Goal: Task Accomplishment & Management: Manage account settings

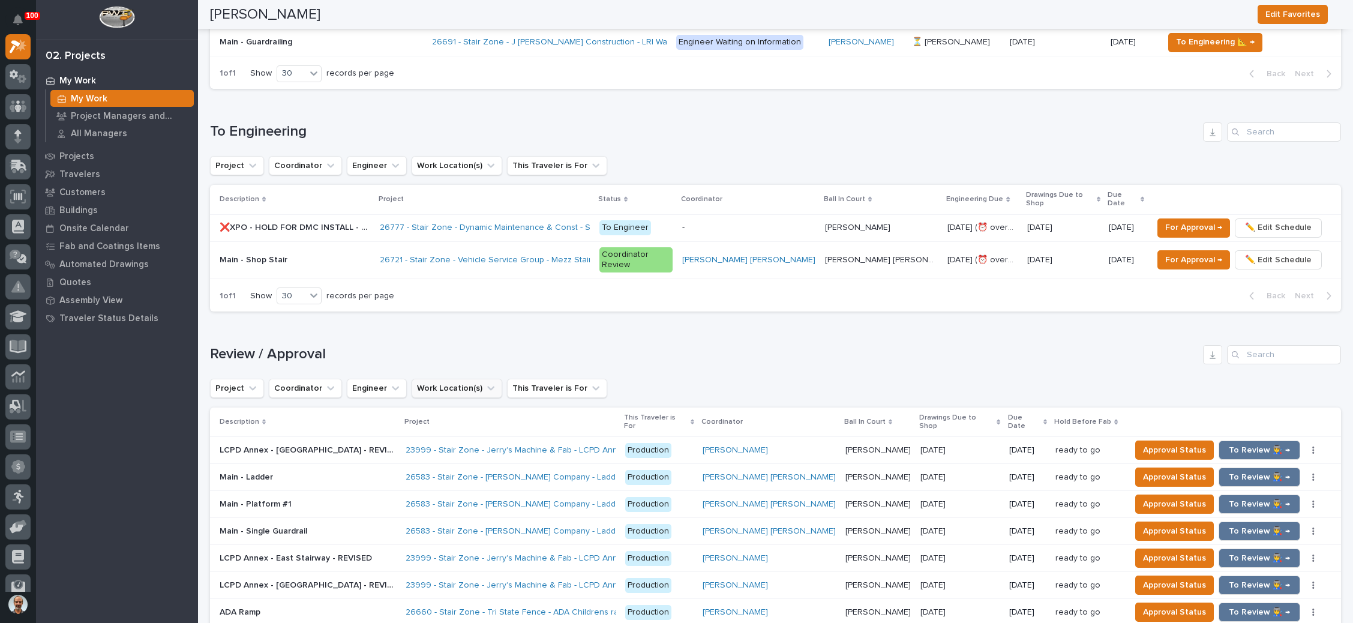
scroll to position [1597, 0]
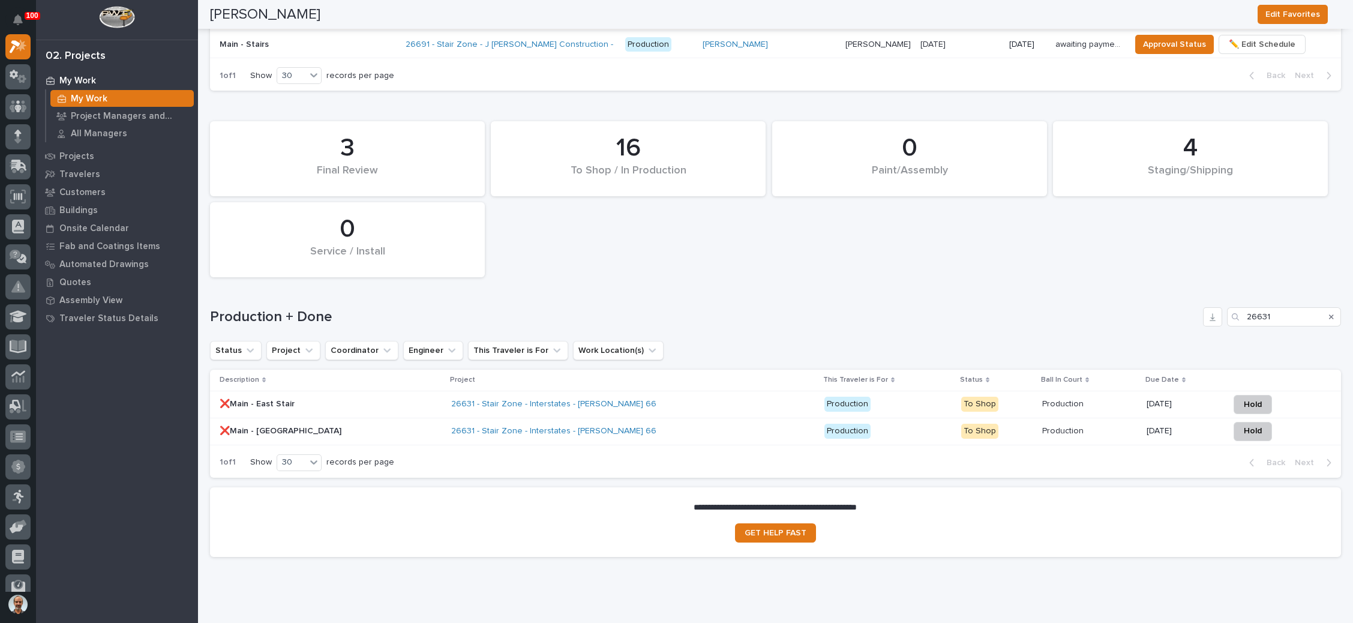
click at [1329, 313] on icon "Search" at bounding box center [1331, 316] width 5 height 7
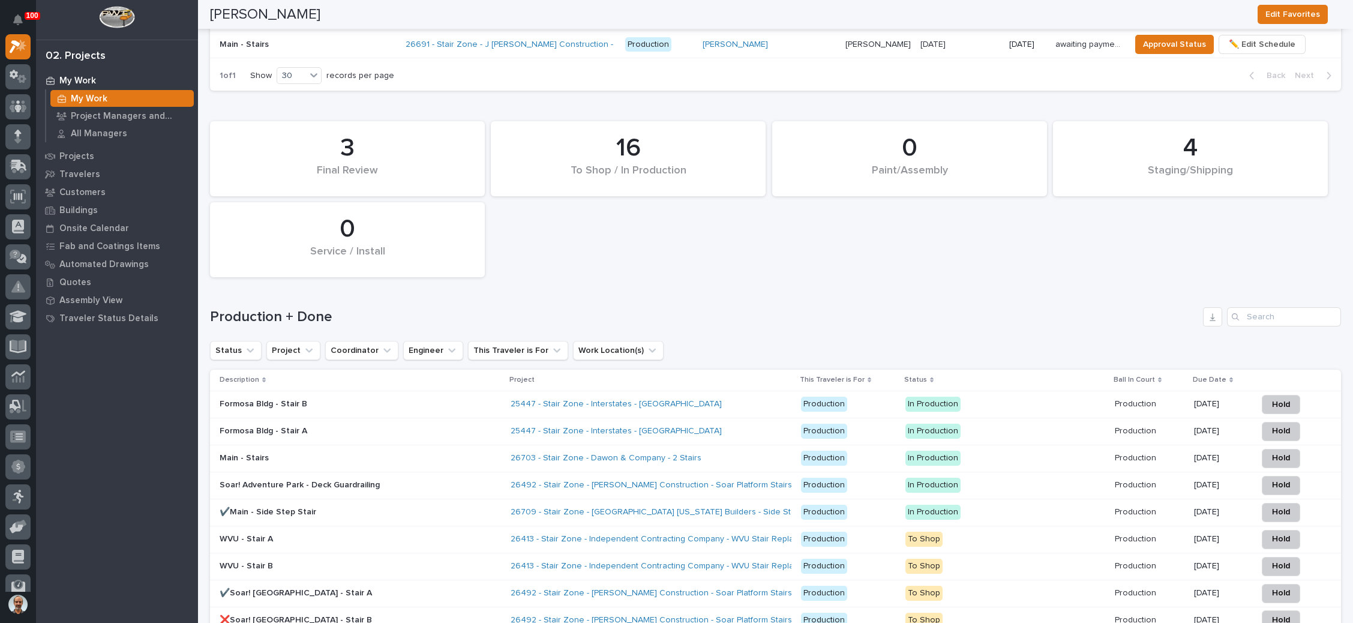
scroll to position [1866, 0]
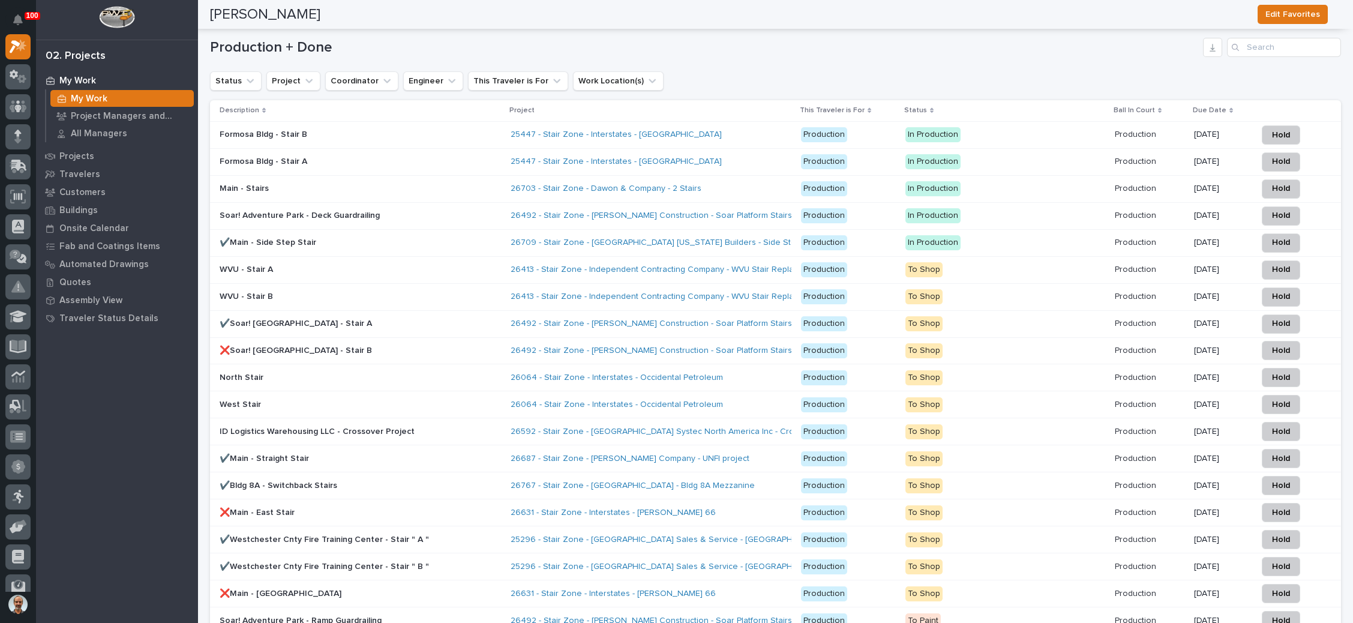
click at [421, 154] on div "Formosa Bldg - Stair A" at bounding box center [325, 160] width 210 height 13
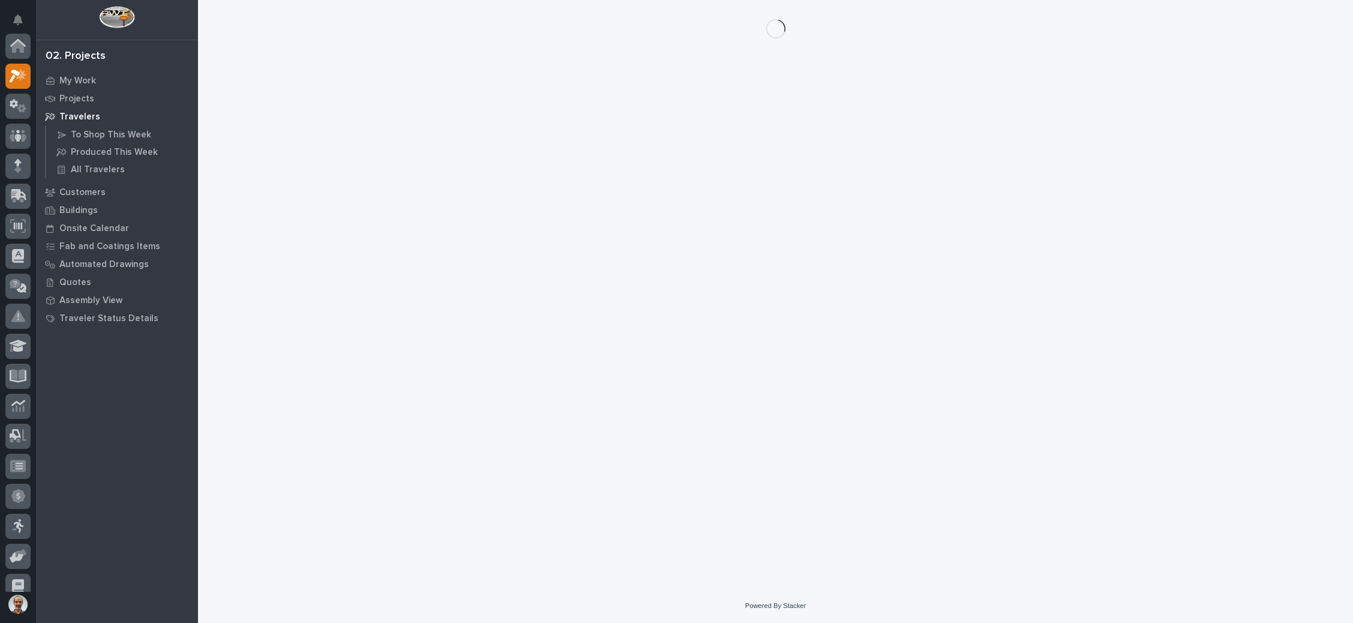
scroll to position [29, 0]
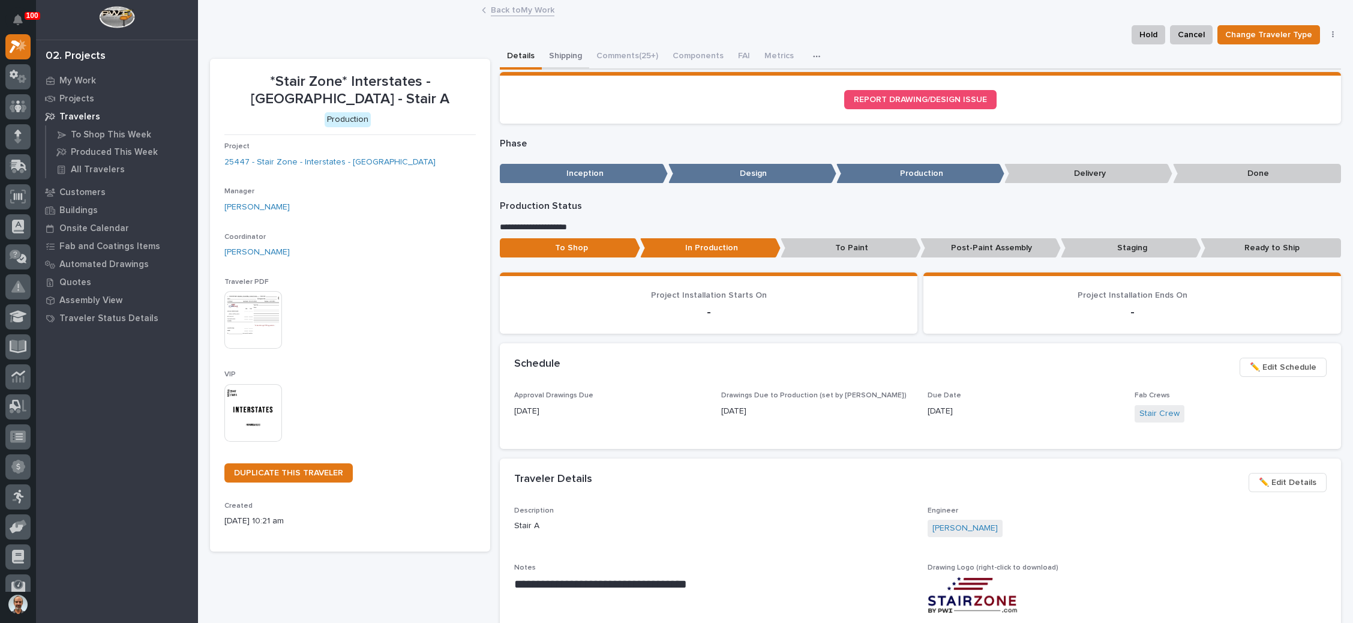
click at [562, 47] on button "Shipping" at bounding box center [565, 56] width 47 height 25
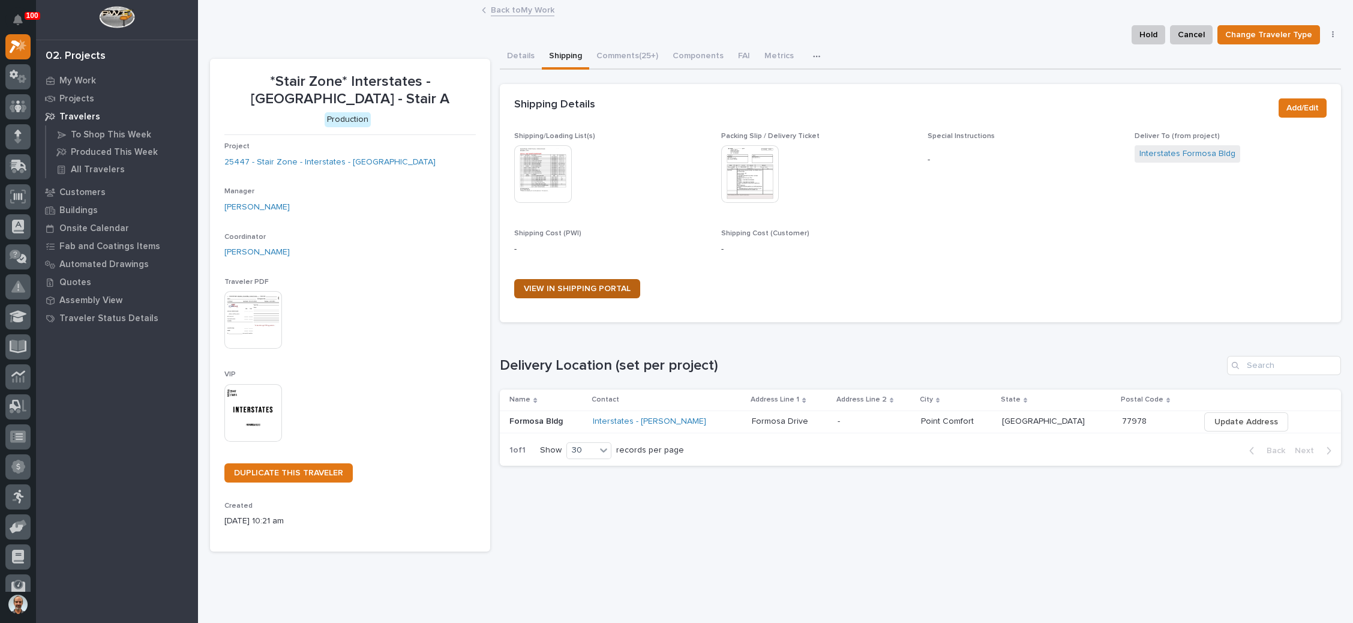
click at [604, 286] on span "VIEW IN SHIPPING PORTAL" at bounding box center [577, 288] width 107 height 8
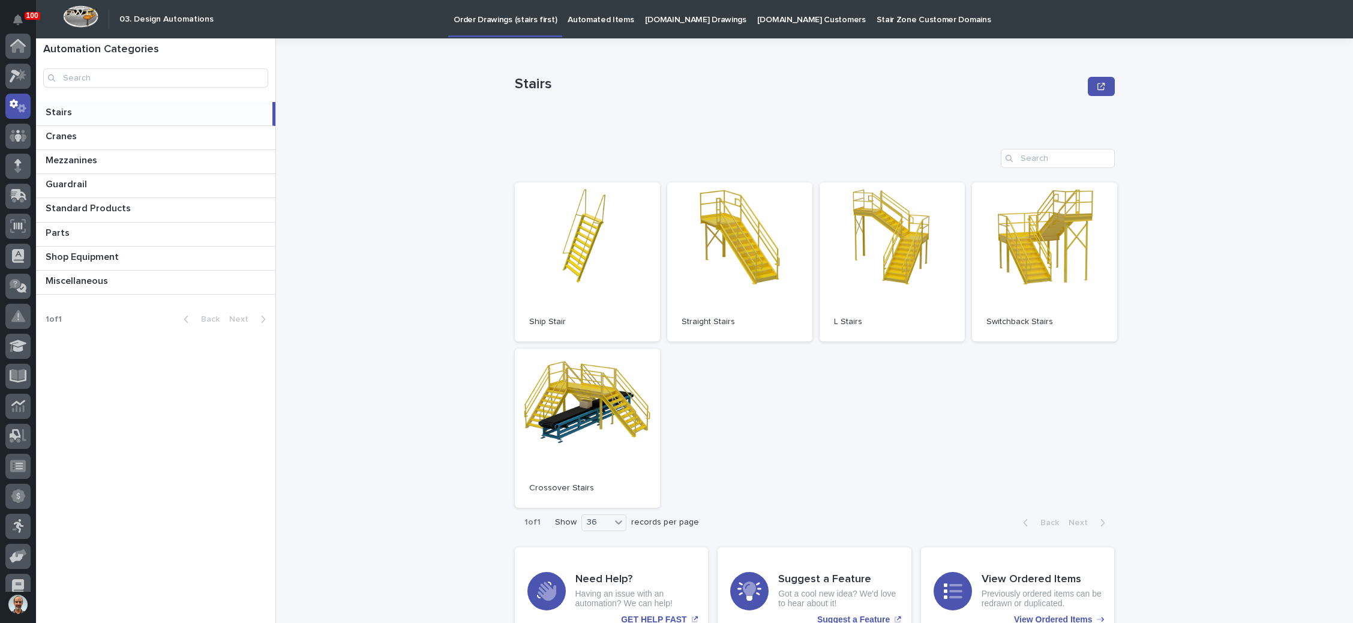
scroll to position [59, 0]
click at [1042, 275] on link "Open" at bounding box center [1044, 261] width 145 height 159
click at [737, 226] on link "Open" at bounding box center [739, 261] width 145 height 159
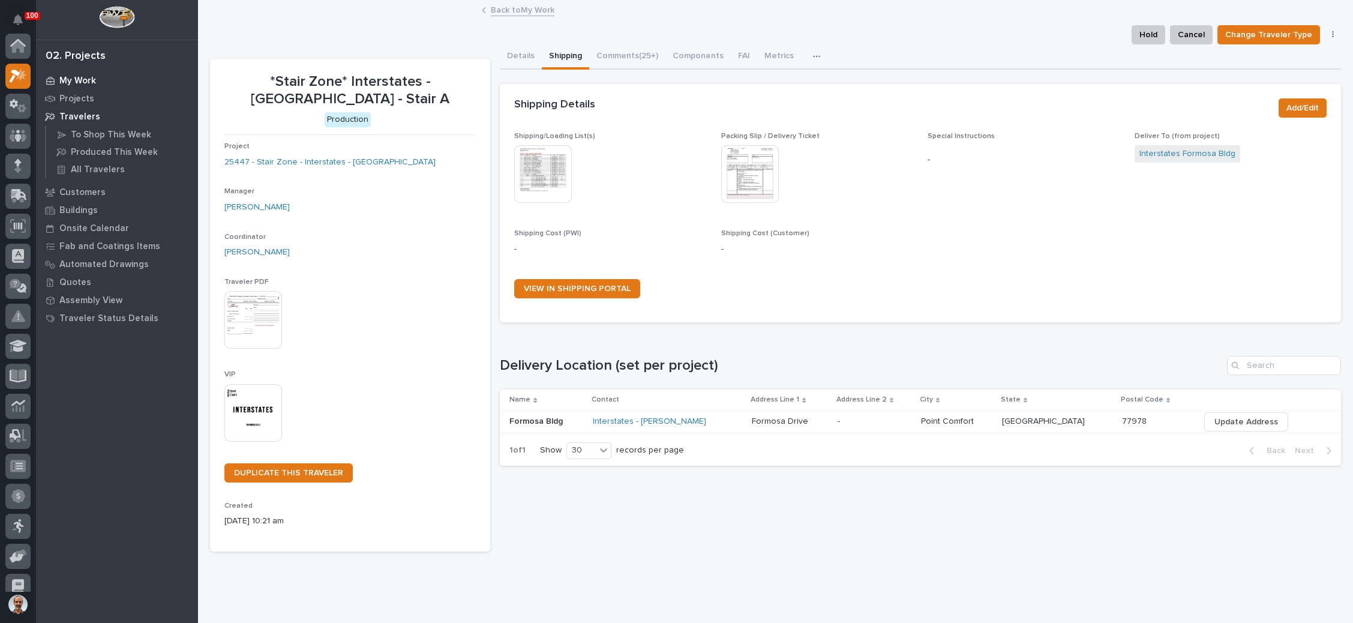
scroll to position [29, 0]
click at [526, 6] on link "Back to My Work" at bounding box center [523, 9] width 64 height 14
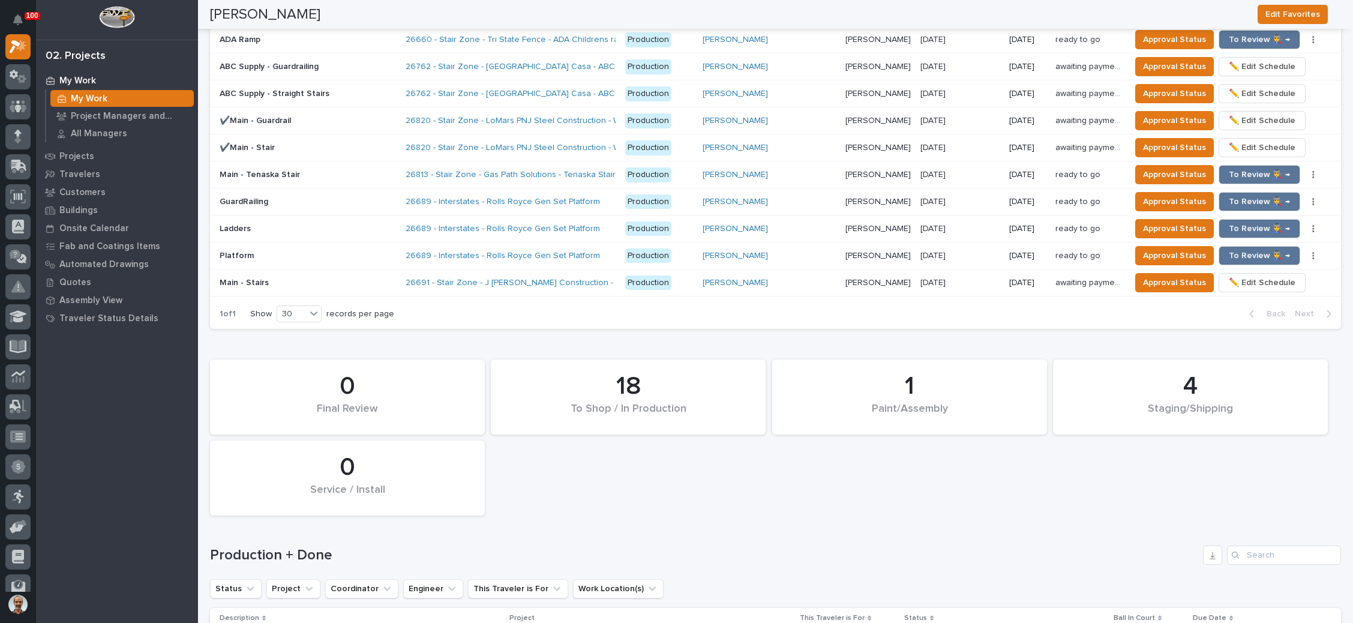
scroll to position [1620, 0]
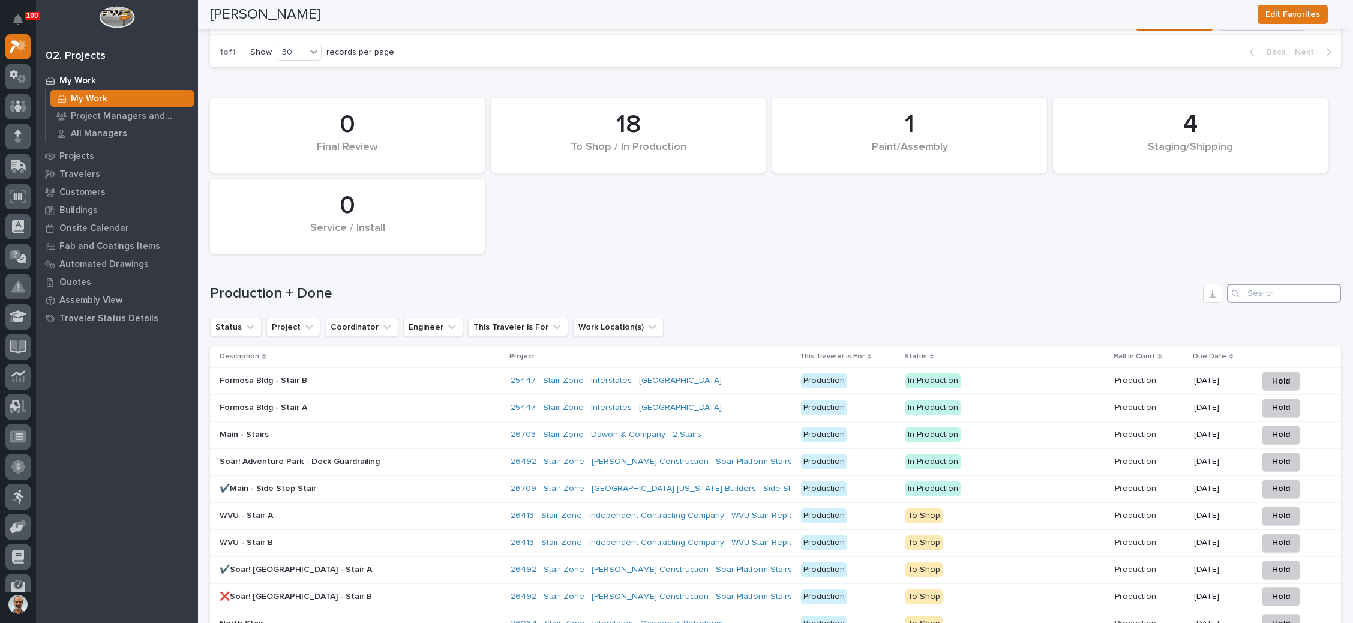
click at [1261, 284] on input "Search" at bounding box center [1284, 293] width 114 height 19
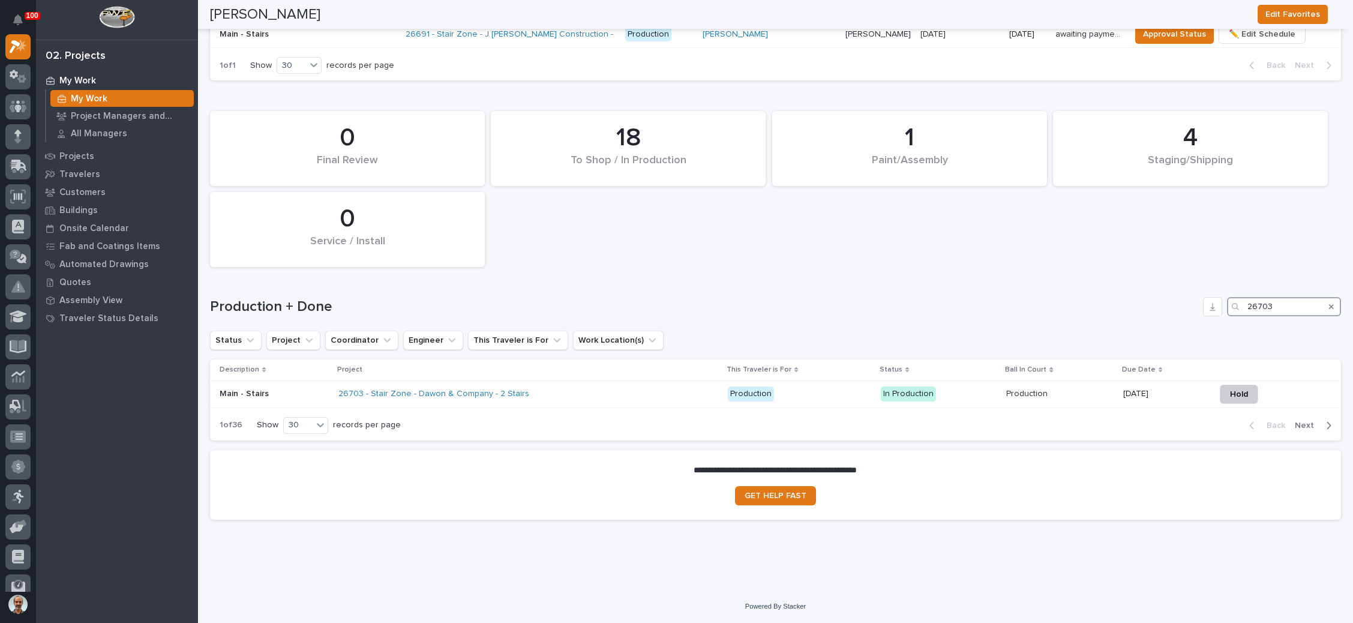
scroll to position [1570, 0]
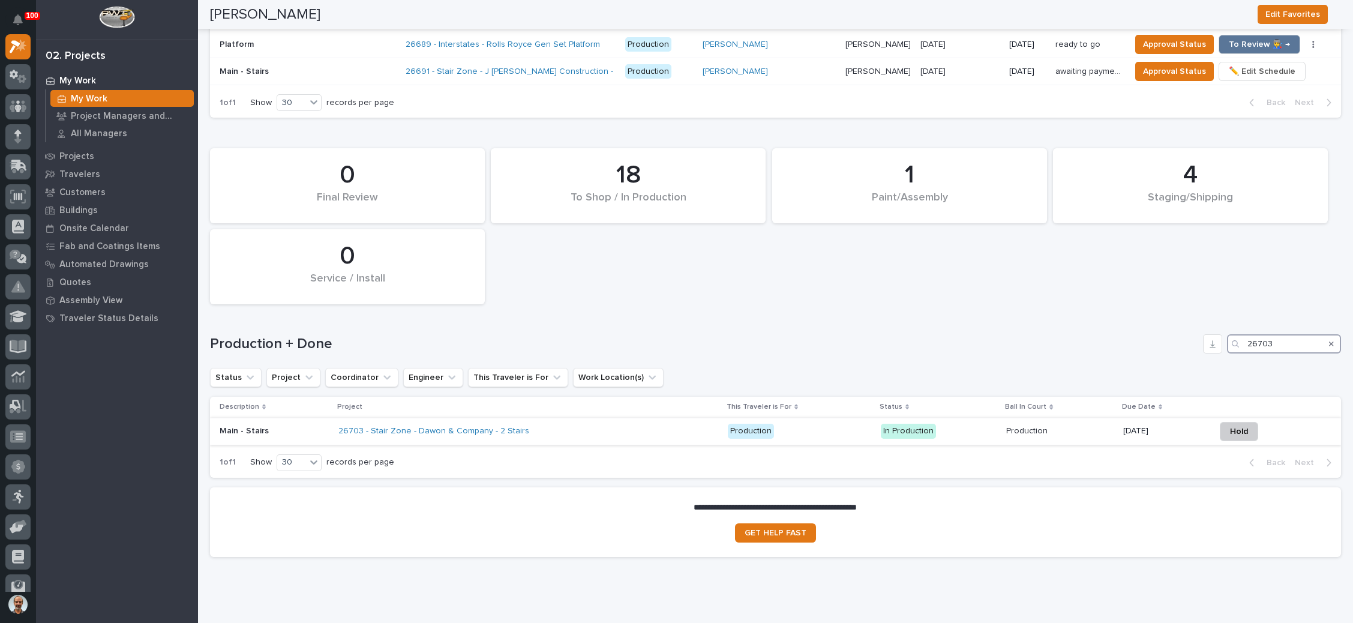
type input "26703"
click at [947, 424] on p "In Production" at bounding box center [939, 431] width 116 height 15
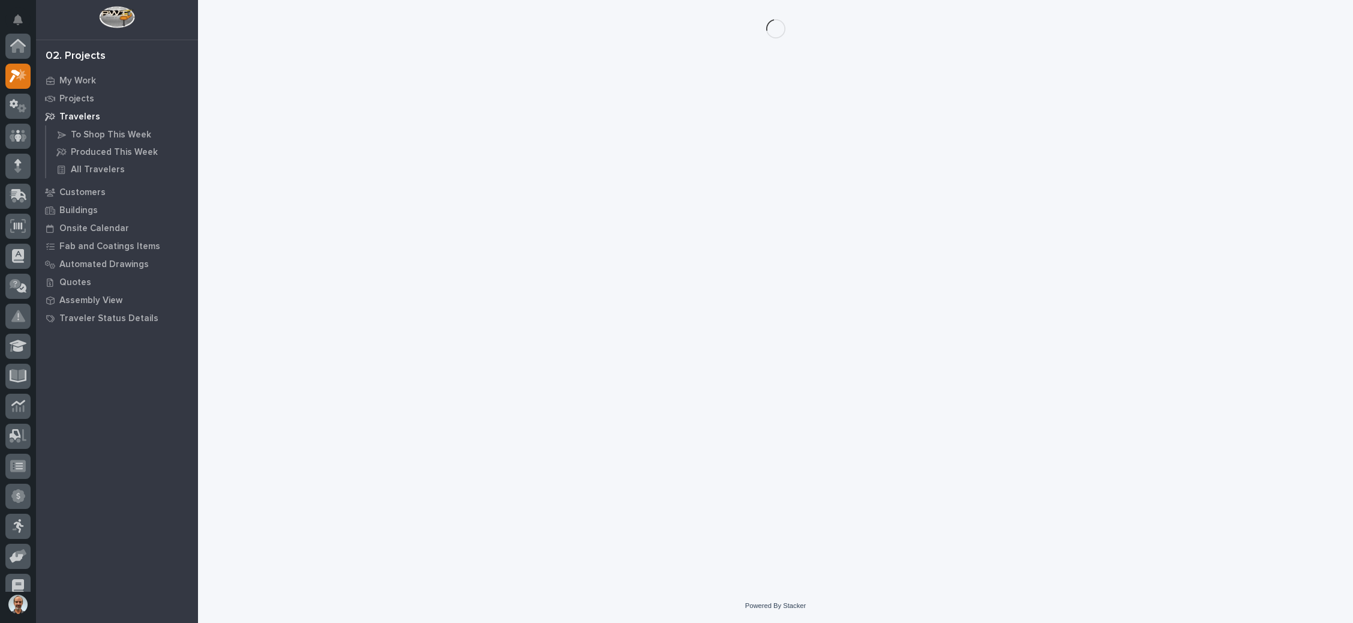
scroll to position [29, 0]
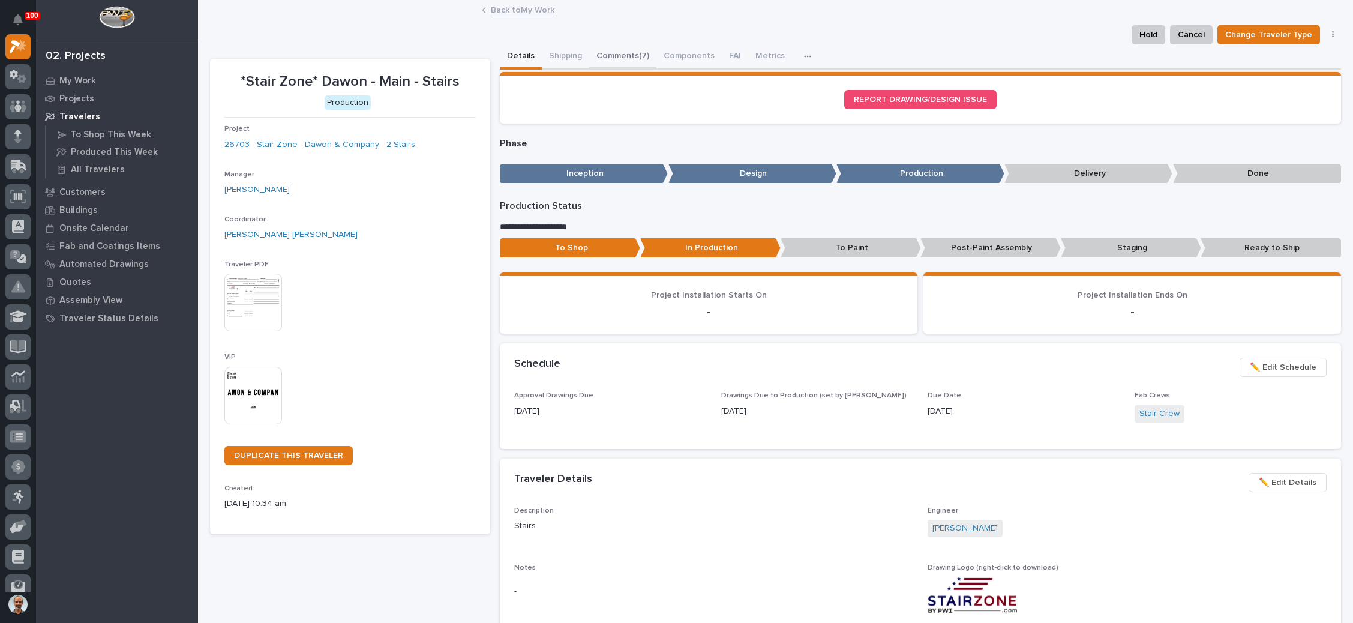
click at [629, 53] on button "Comments (7)" at bounding box center [622, 56] width 67 height 25
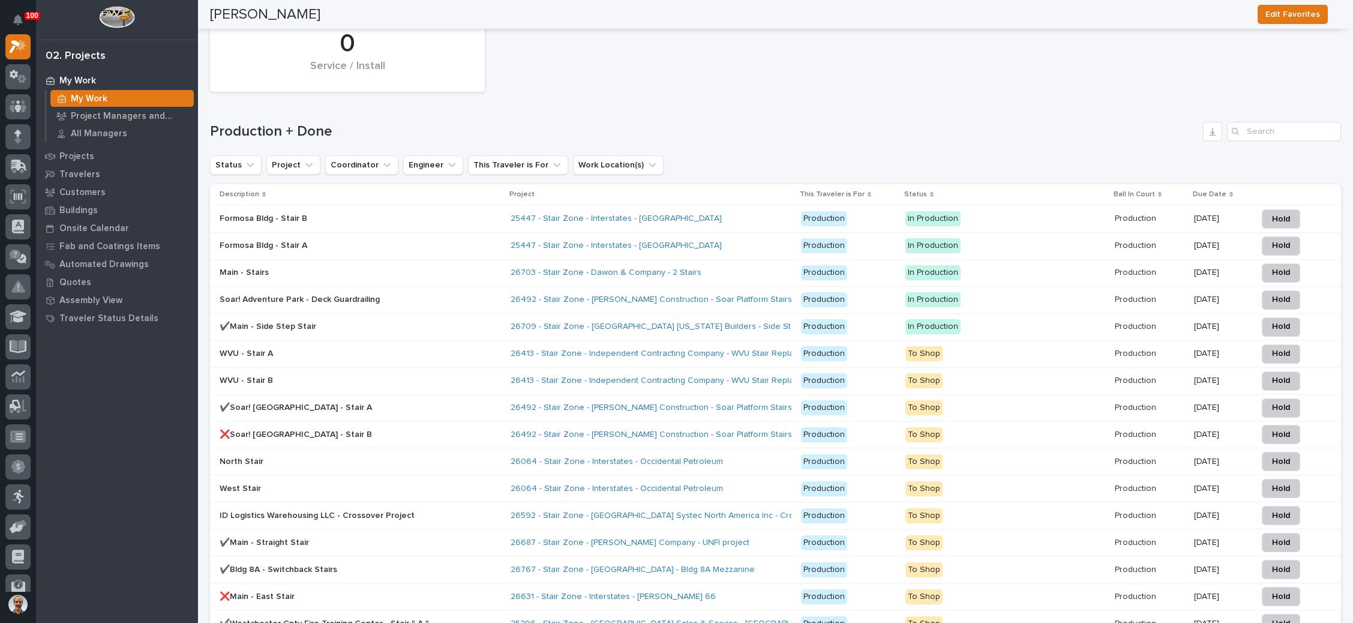
scroll to position [1800, 0]
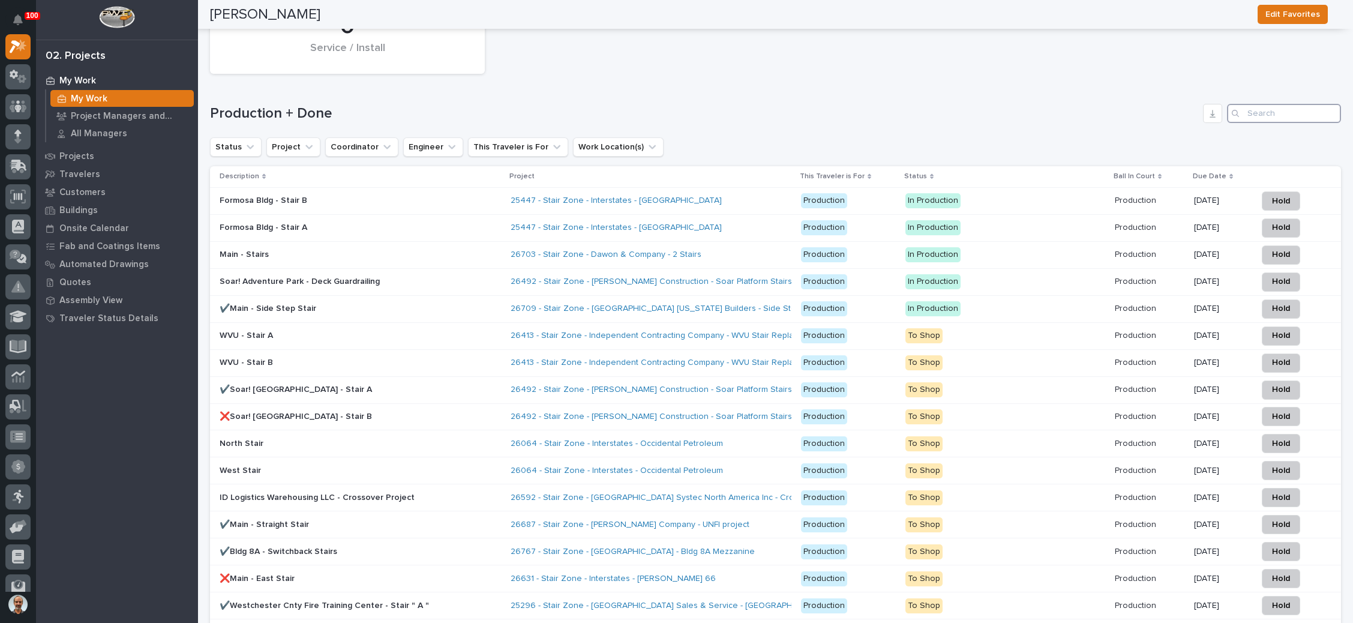
click at [1288, 104] on input "Search" at bounding box center [1284, 113] width 114 height 19
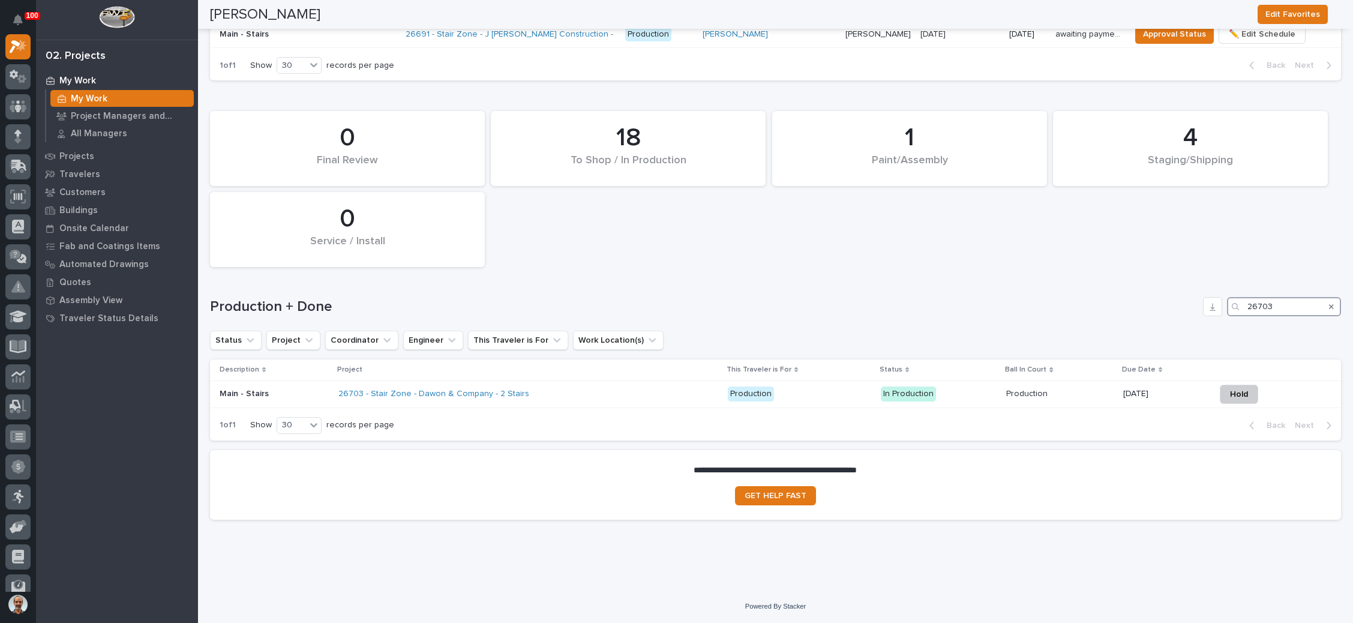
scroll to position [1570, 0]
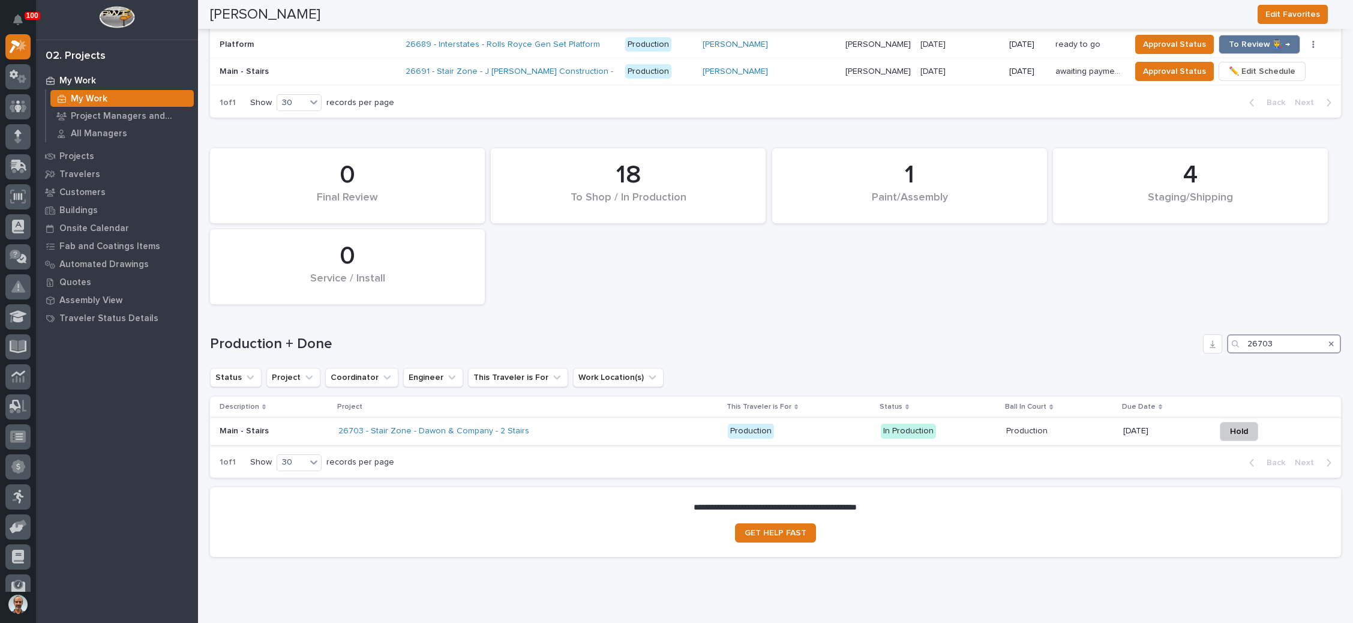
type input "26703"
click at [928, 424] on p "In Production" at bounding box center [939, 431] width 116 height 15
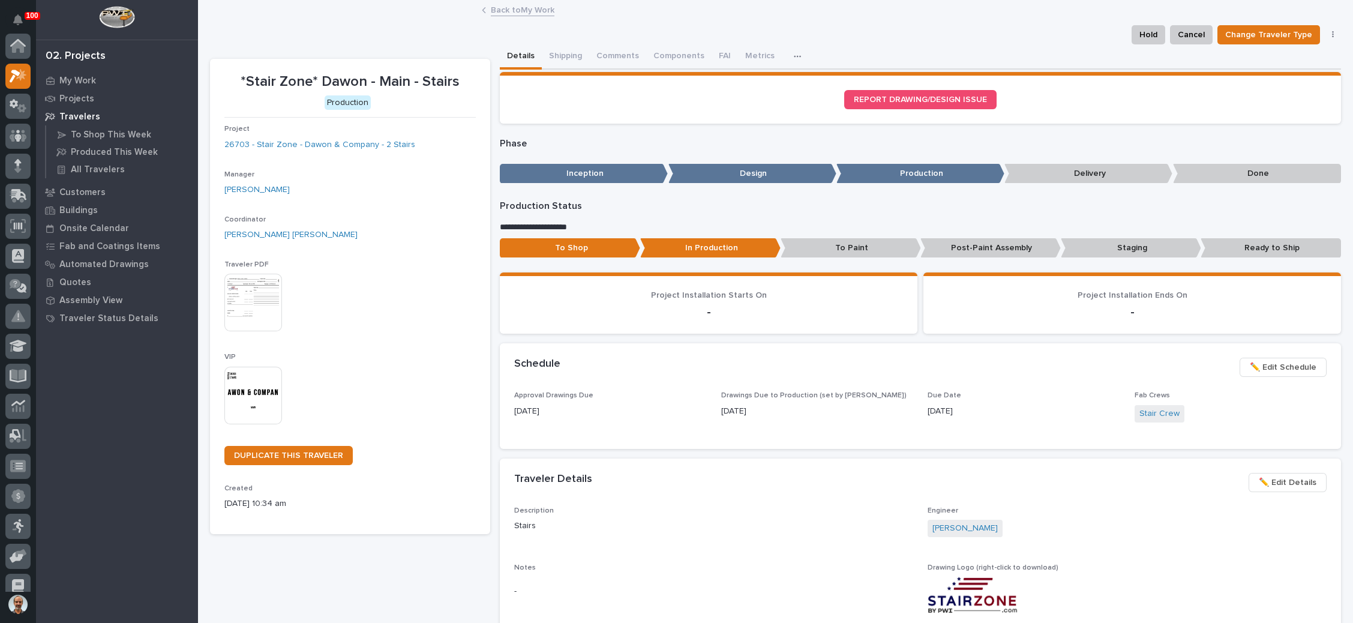
scroll to position [29, 0]
click at [632, 47] on button "Comments (7)" at bounding box center [622, 56] width 67 height 25
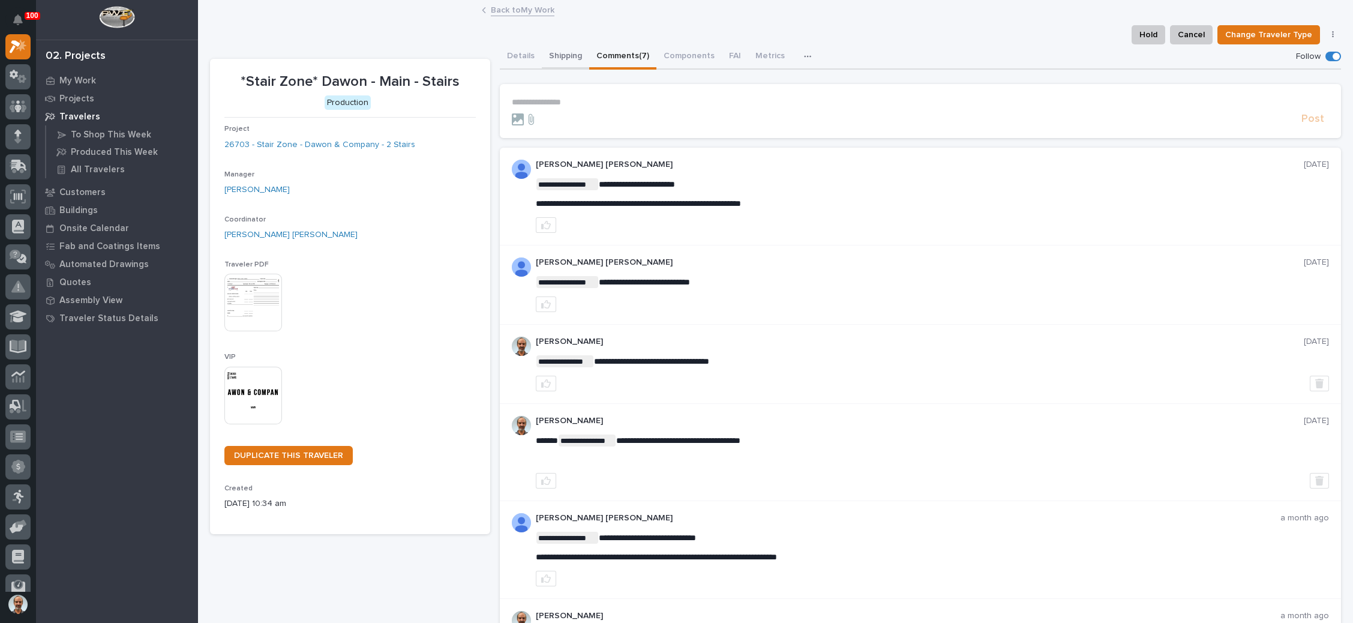
click at [553, 51] on button "Shipping" at bounding box center [565, 56] width 47 height 25
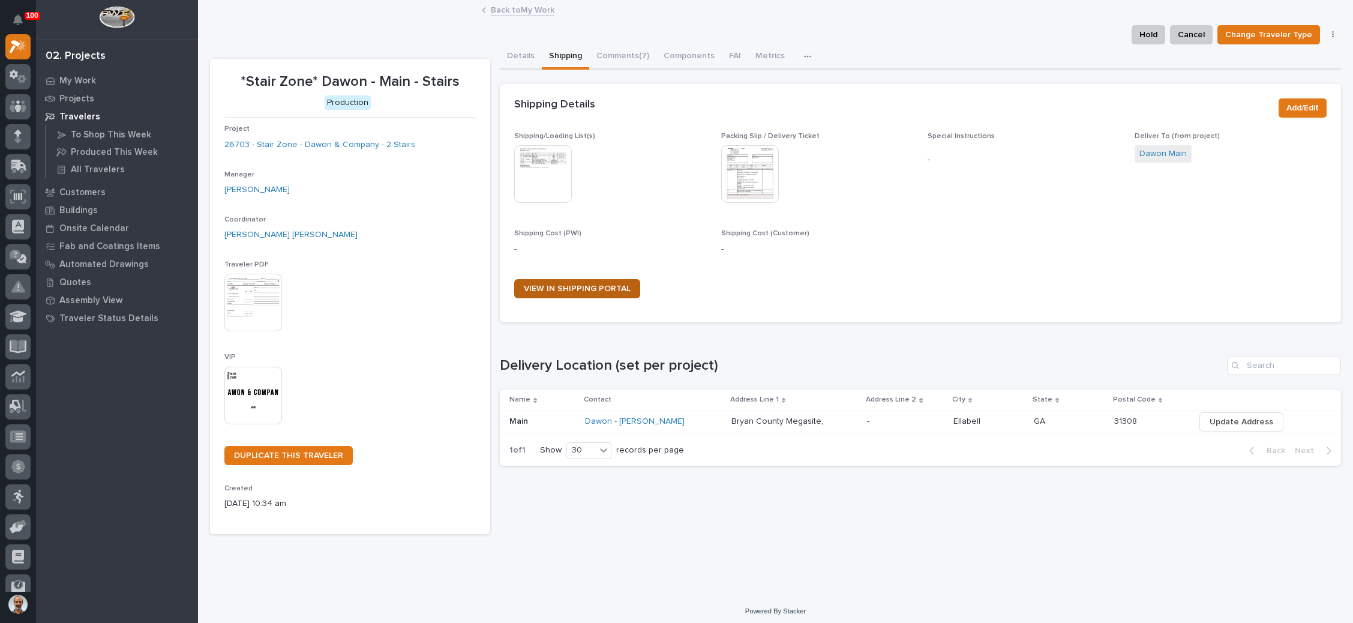
click at [613, 286] on span "VIEW IN SHIPPING PORTAL" at bounding box center [577, 288] width 107 height 8
click at [636, 50] on button "Comments (7)" at bounding box center [622, 56] width 67 height 25
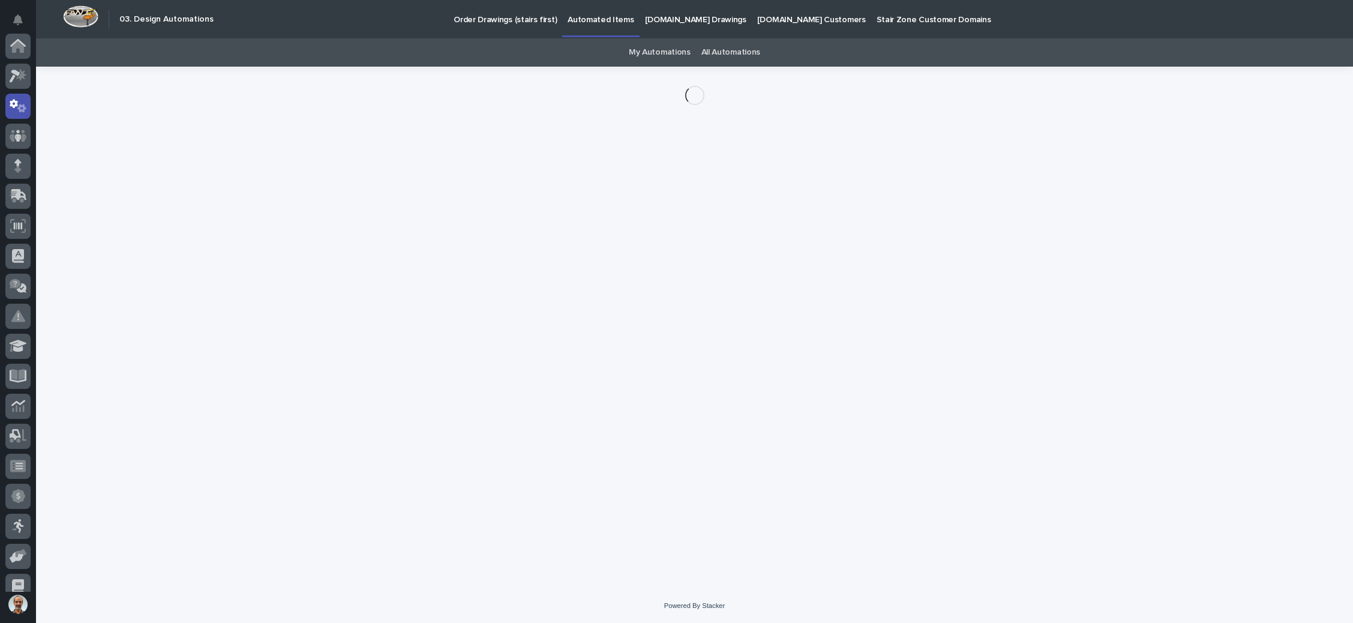
scroll to position [59, 0]
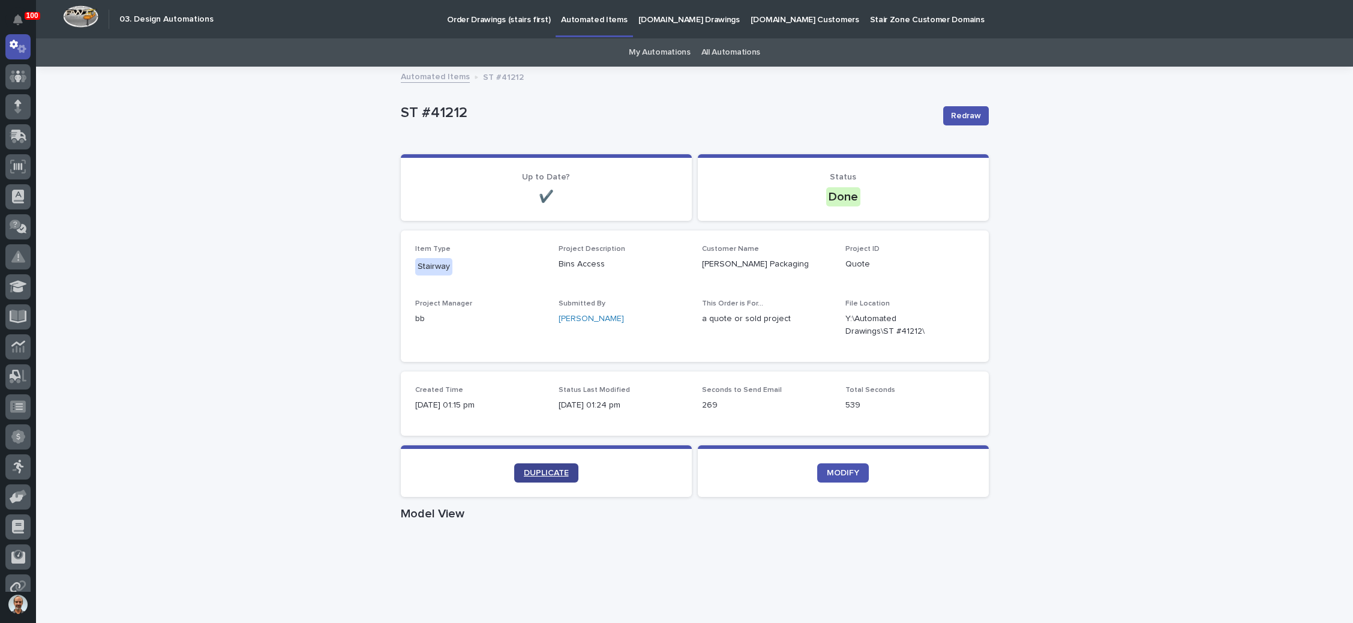
click at [539, 472] on span "DUPLICATE" at bounding box center [546, 473] width 45 height 8
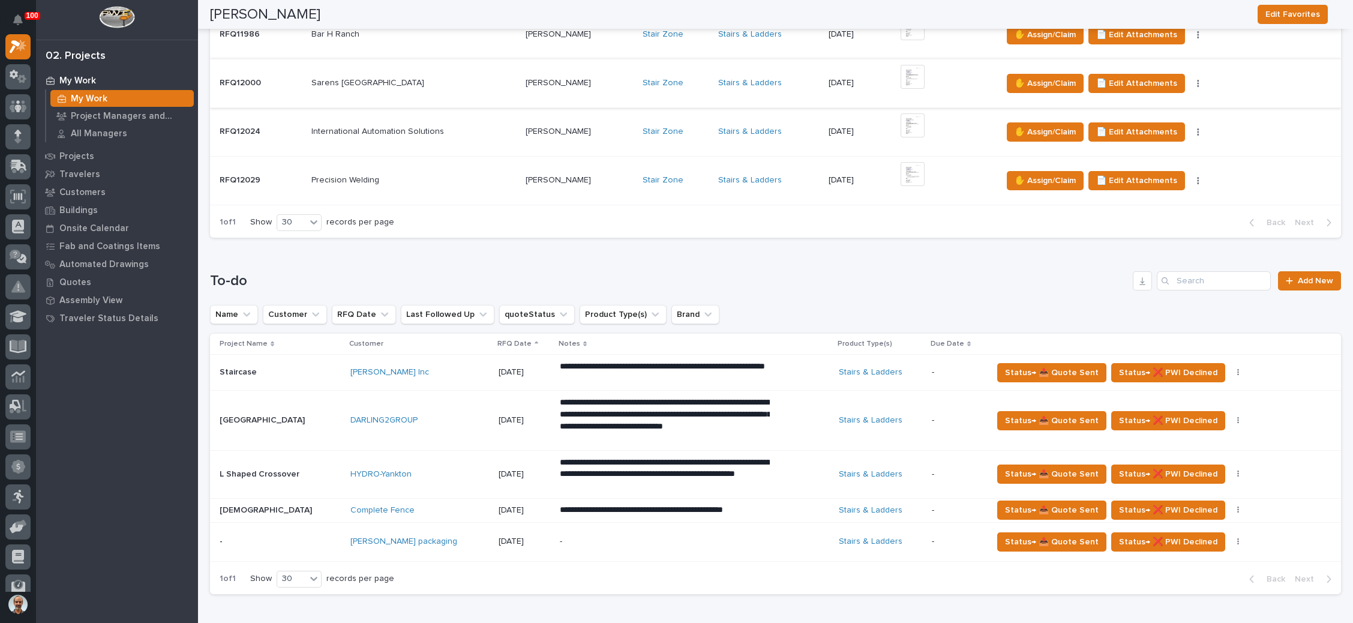
scroll to position [180, 0]
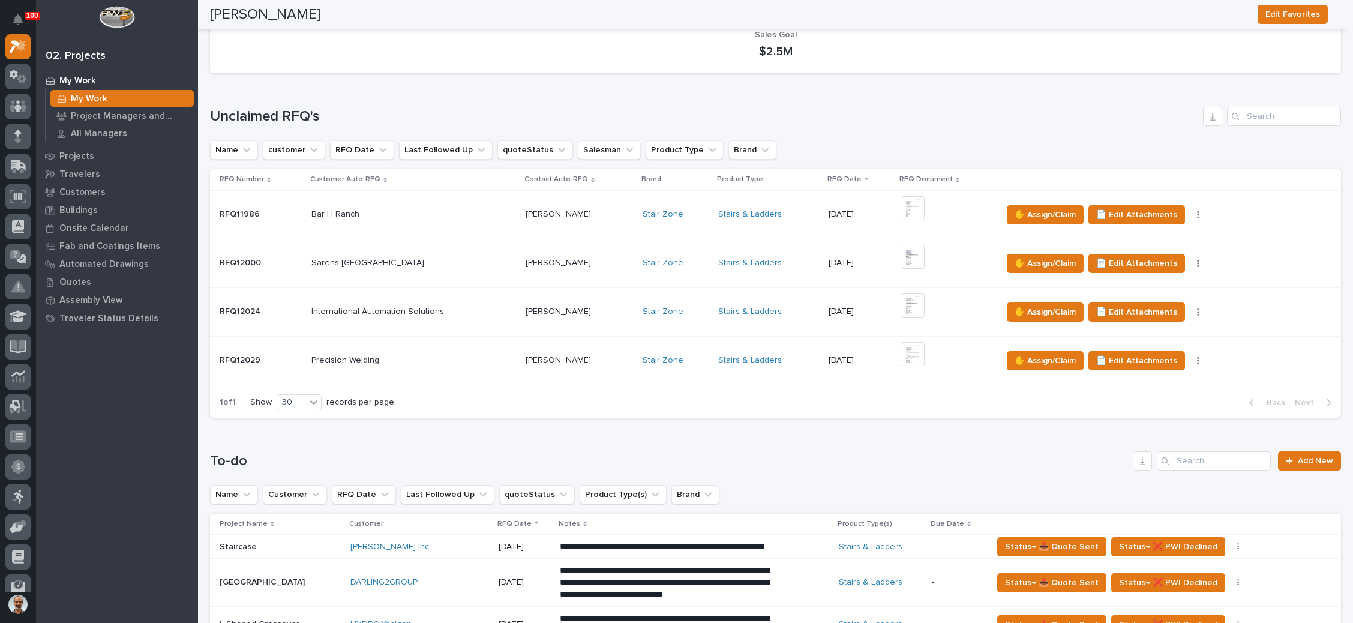
click at [609, 211] on p at bounding box center [579, 214] width 107 height 10
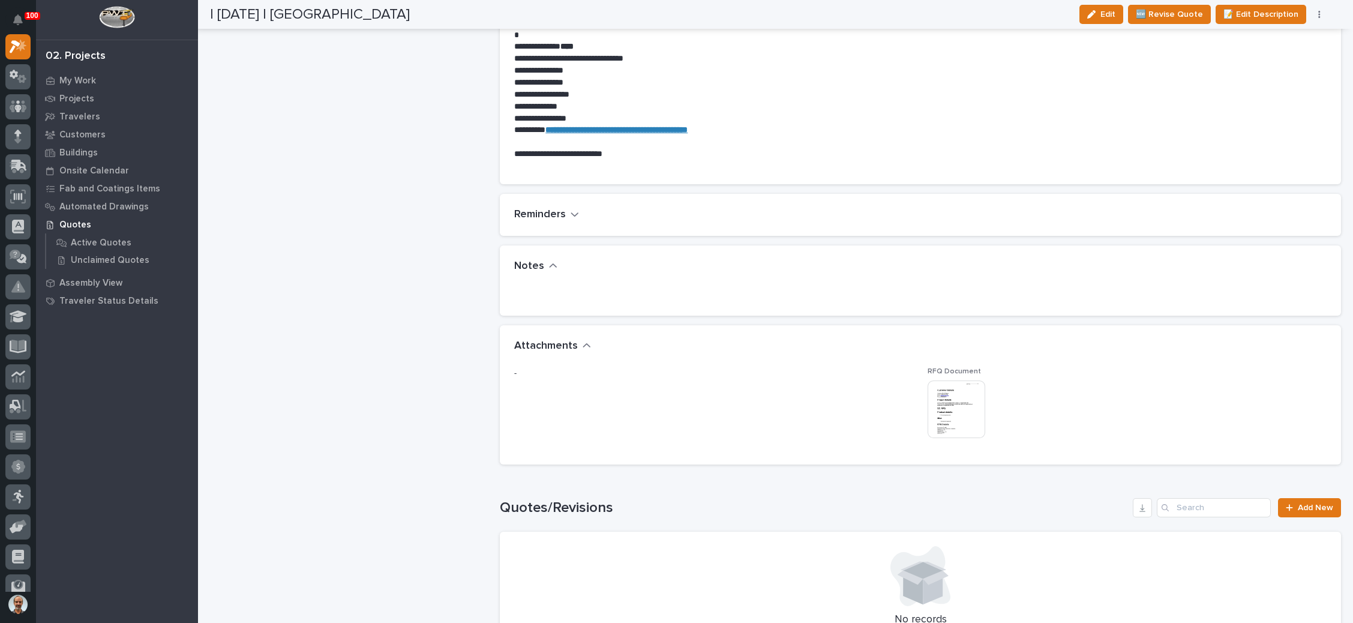
scroll to position [720, 0]
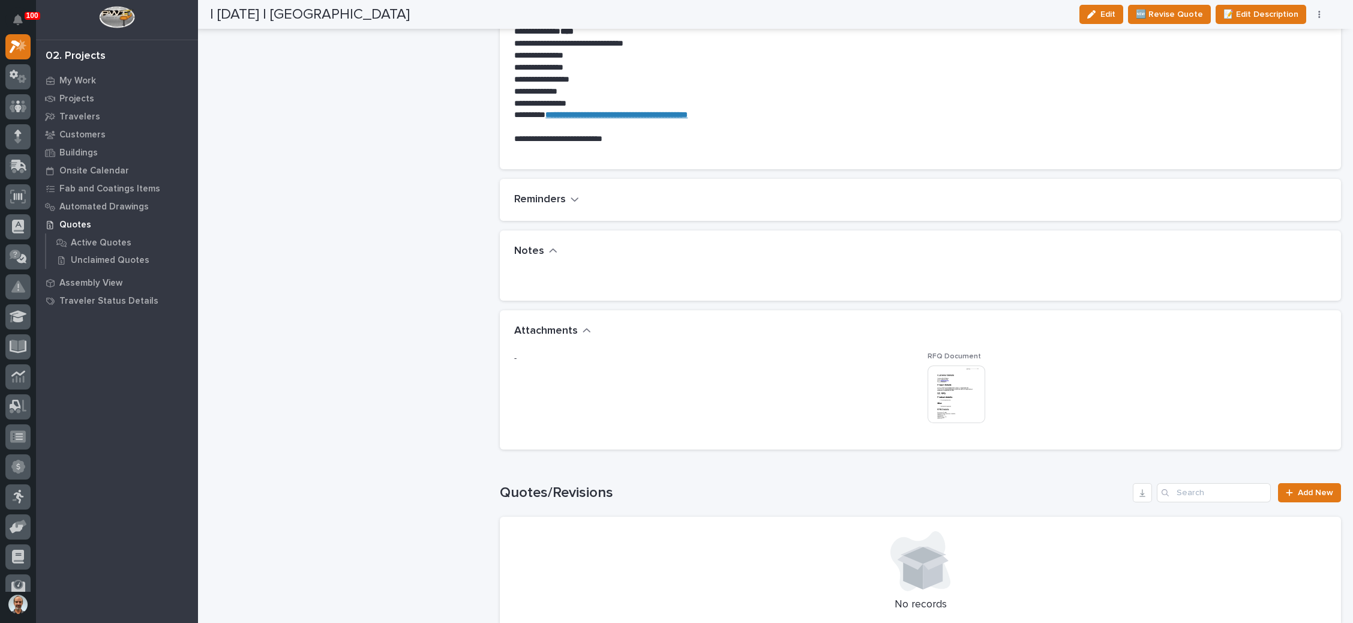
click at [941, 396] on img at bounding box center [957, 394] width 58 height 58
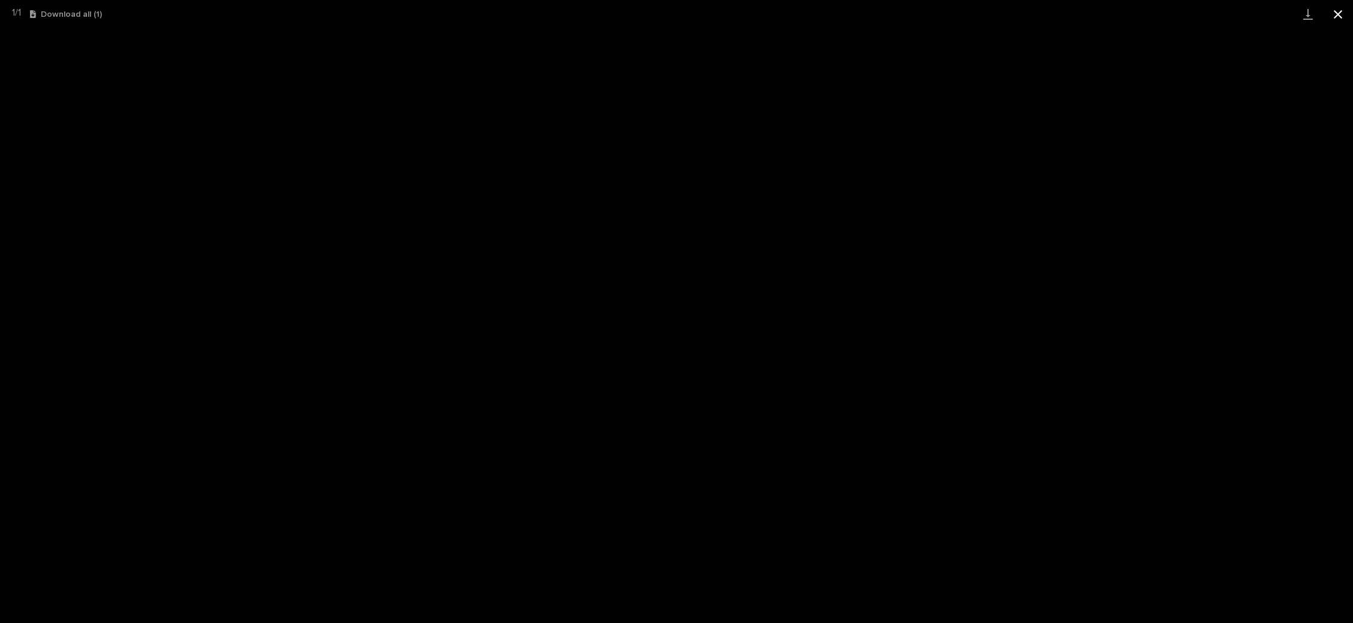
click at [1333, 13] on button "Close gallery" at bounding box center [1338, 14] width 30 height 28
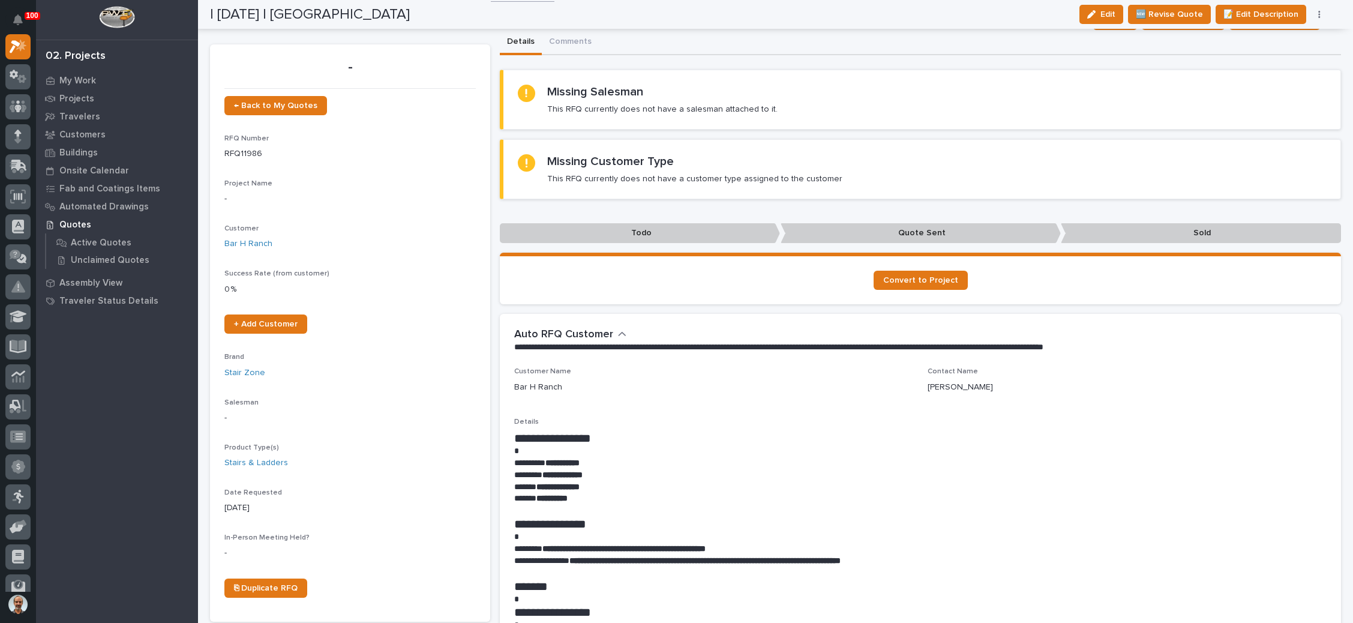
scroll to position [0, 0]
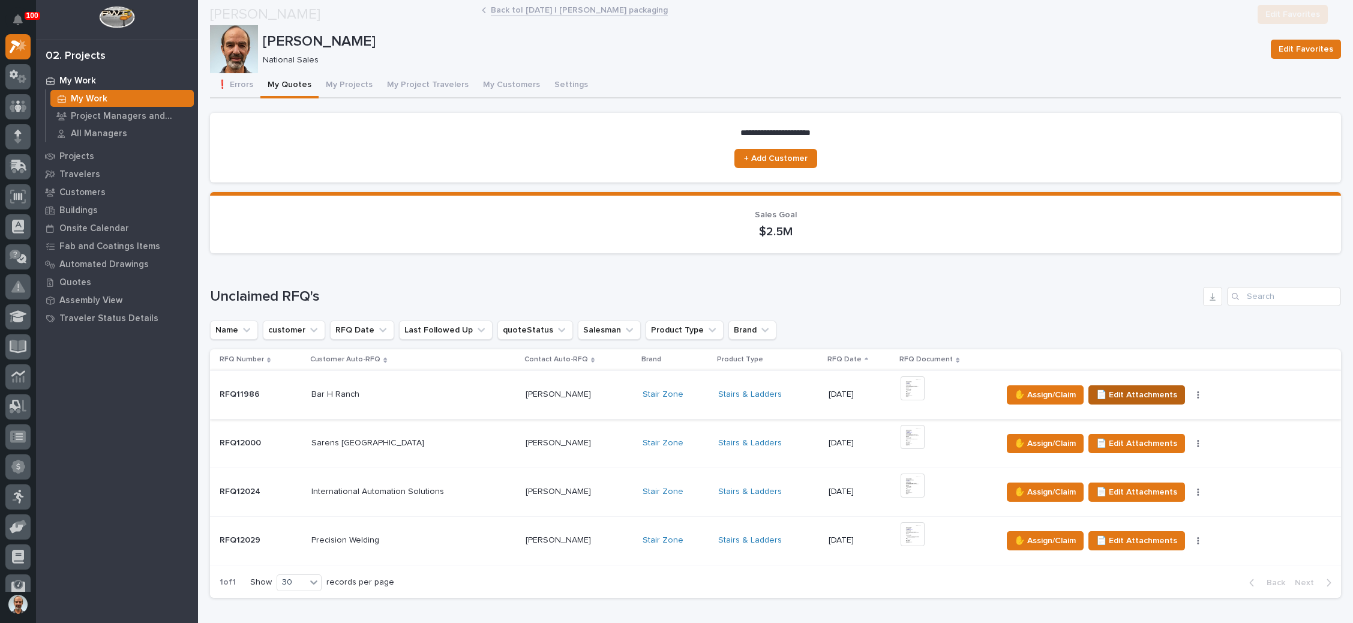
scroll to position [180, 0]
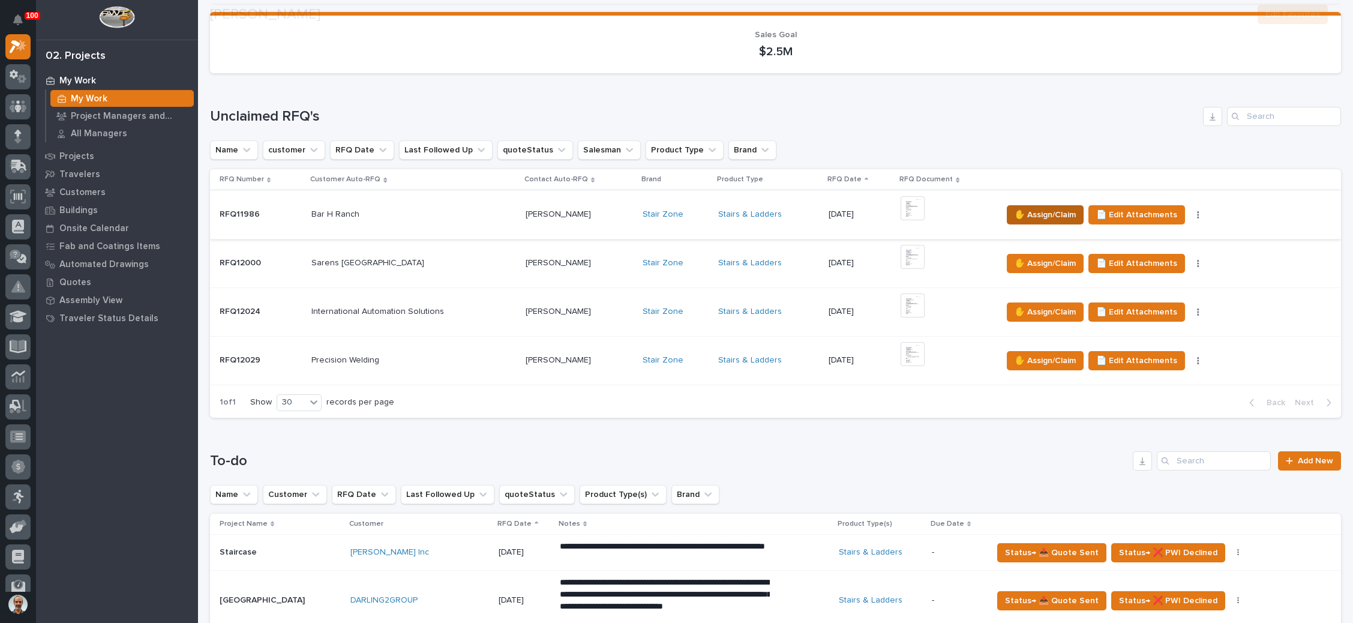
click at [1042, 215] on span "✋ Assign/Claim" at bounding box center [1045, 215] width 61 height 14
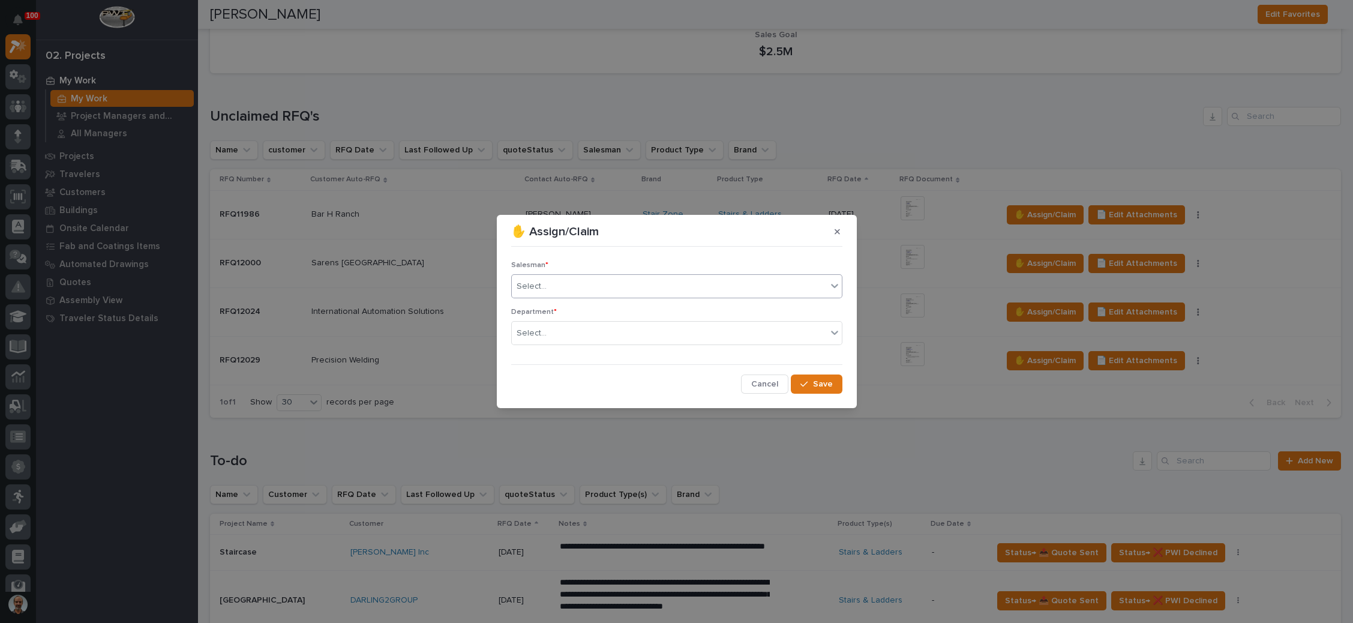
click at [711, 281] on div "Select..." at bounding box center [669, 287] width 315 height 20
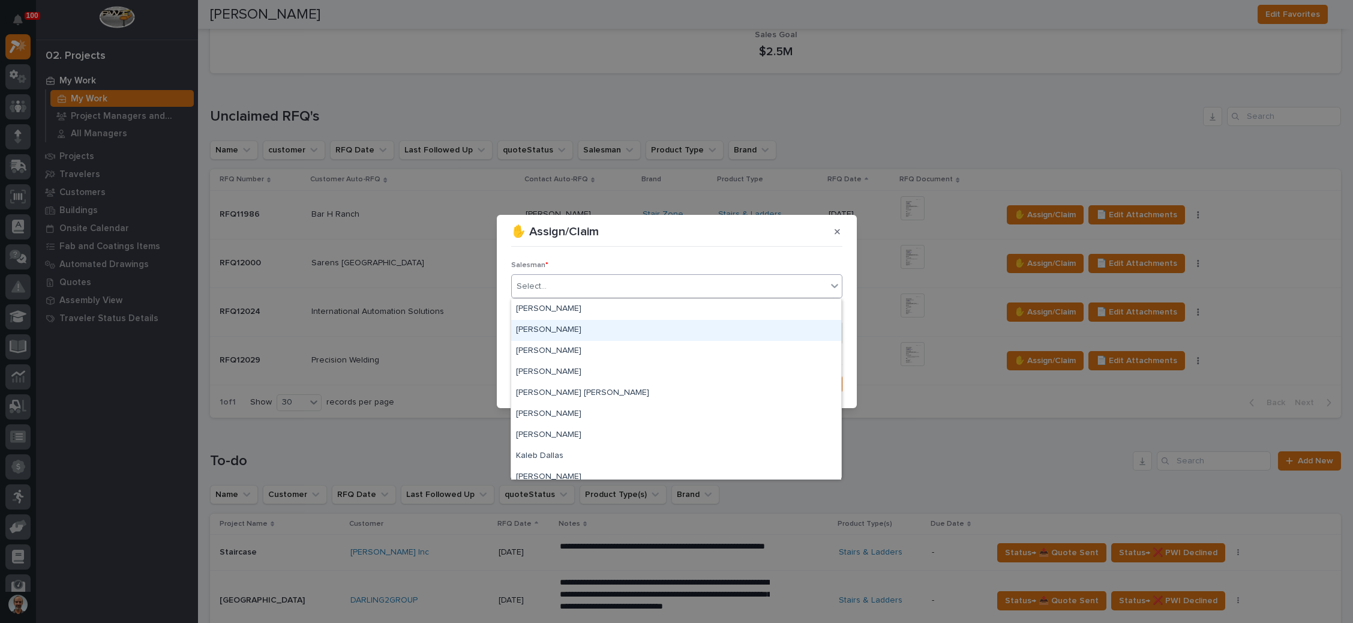
click at [644, 327] on div "[PERSON_NAME]" at bounding box center [676, 330] width 330 height 21
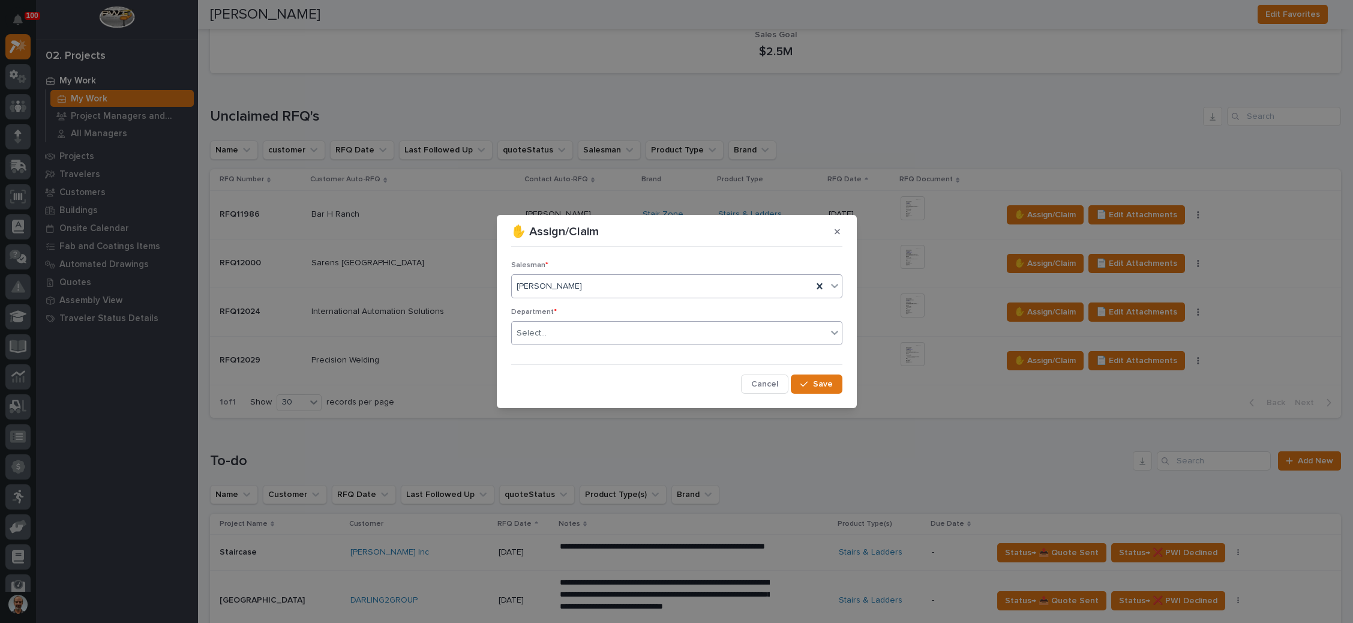
click at [640, 331] on div "Select..." at bounding box center [669, 333] width 315 height 20
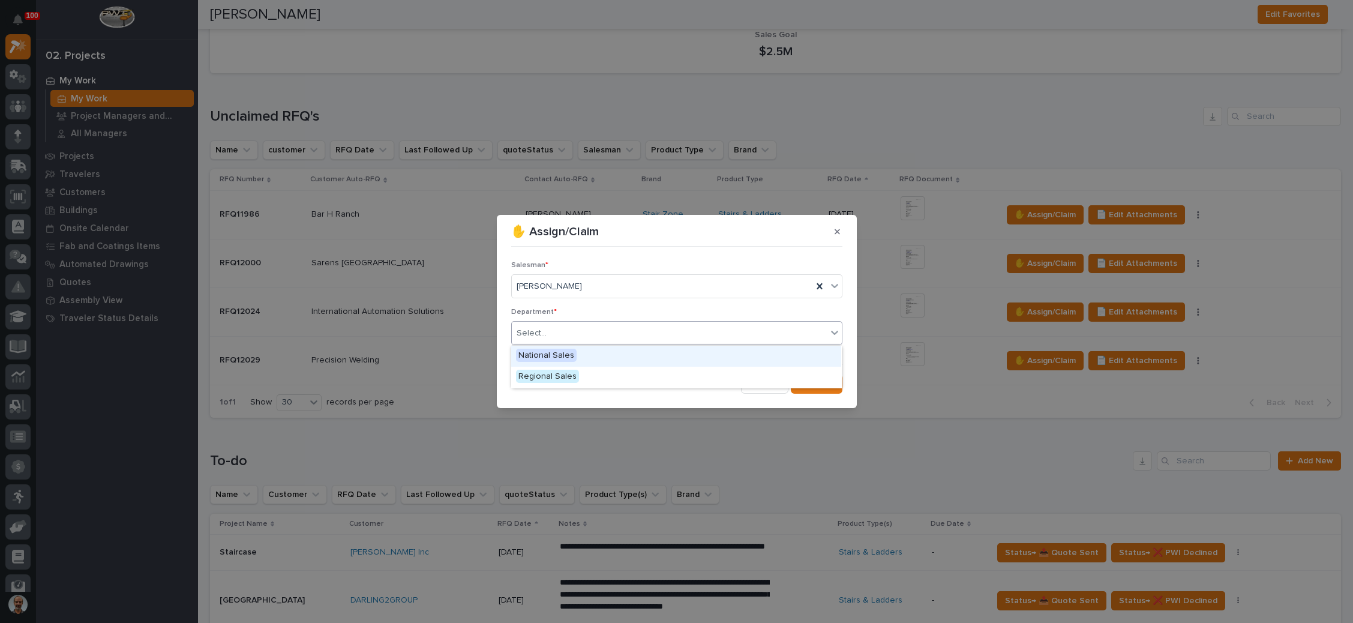
drag, startPoint x: 613, startPoint y: 355, endPoint x: 622, endPoint y: 357, distance: 9.3
click at [613, 354] on div "National Sales" at bounding box center [676, 356] width 330 height 21
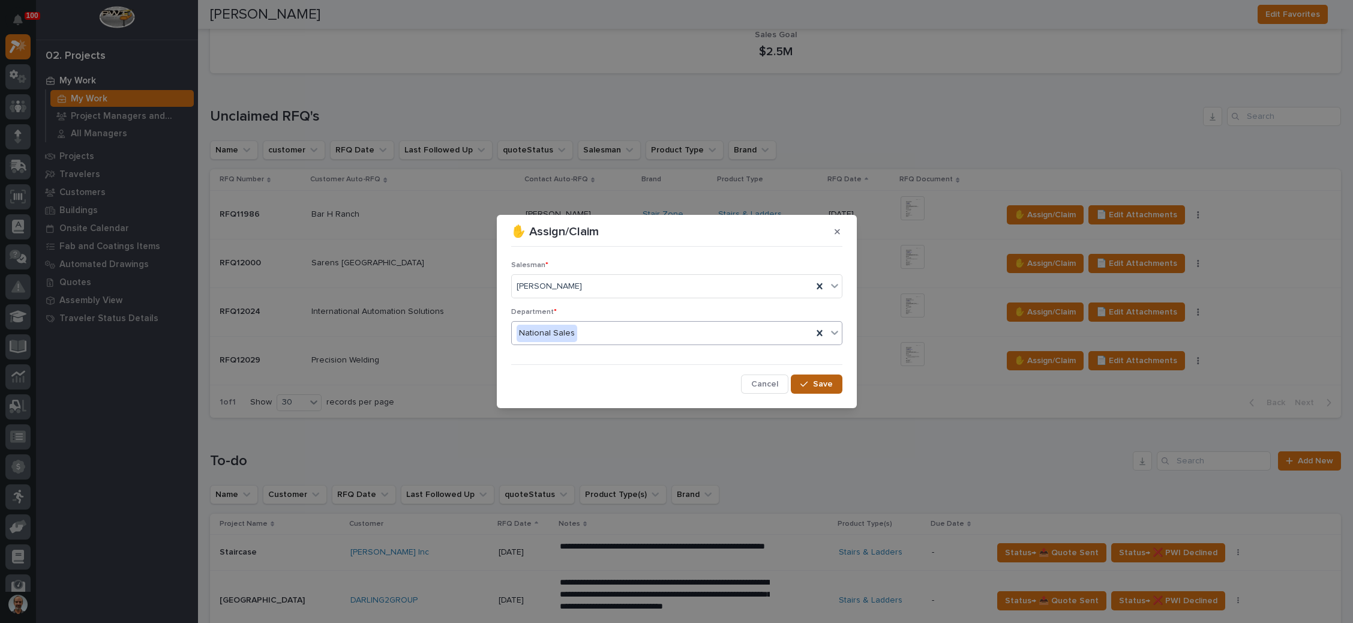
click at [817, 385] on span "Save" at bounding box center [823, 384] width 20 height 11
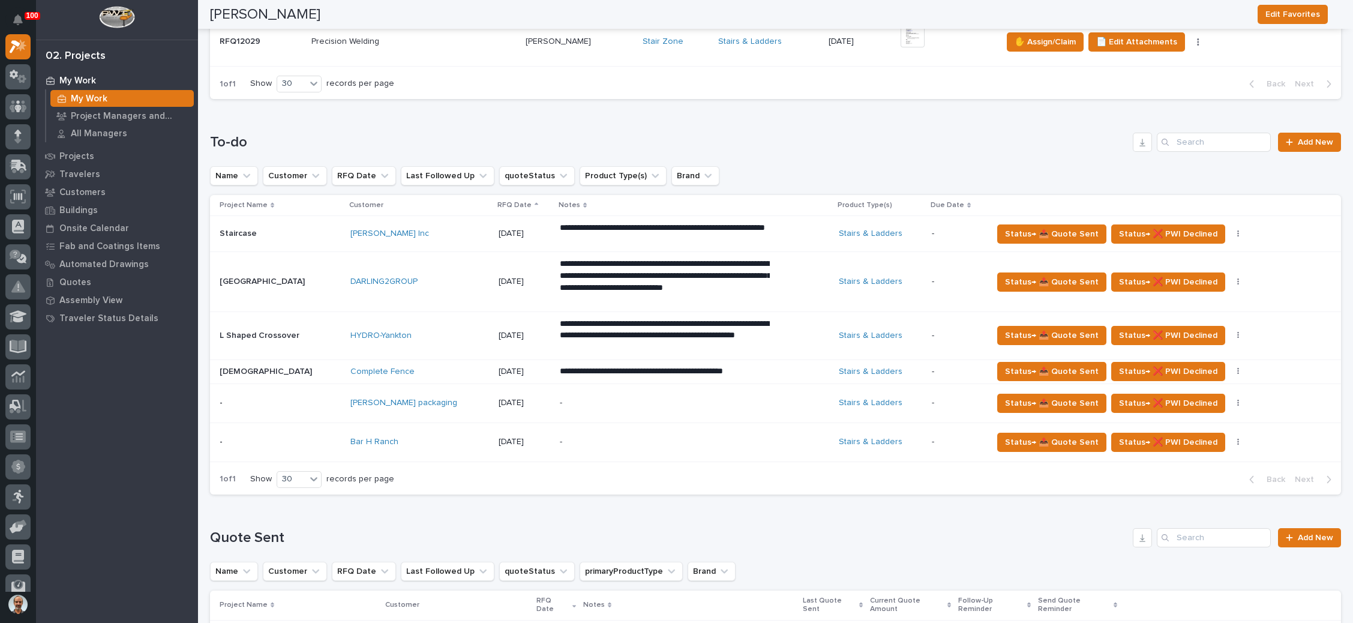
scroll to position [540, 0]
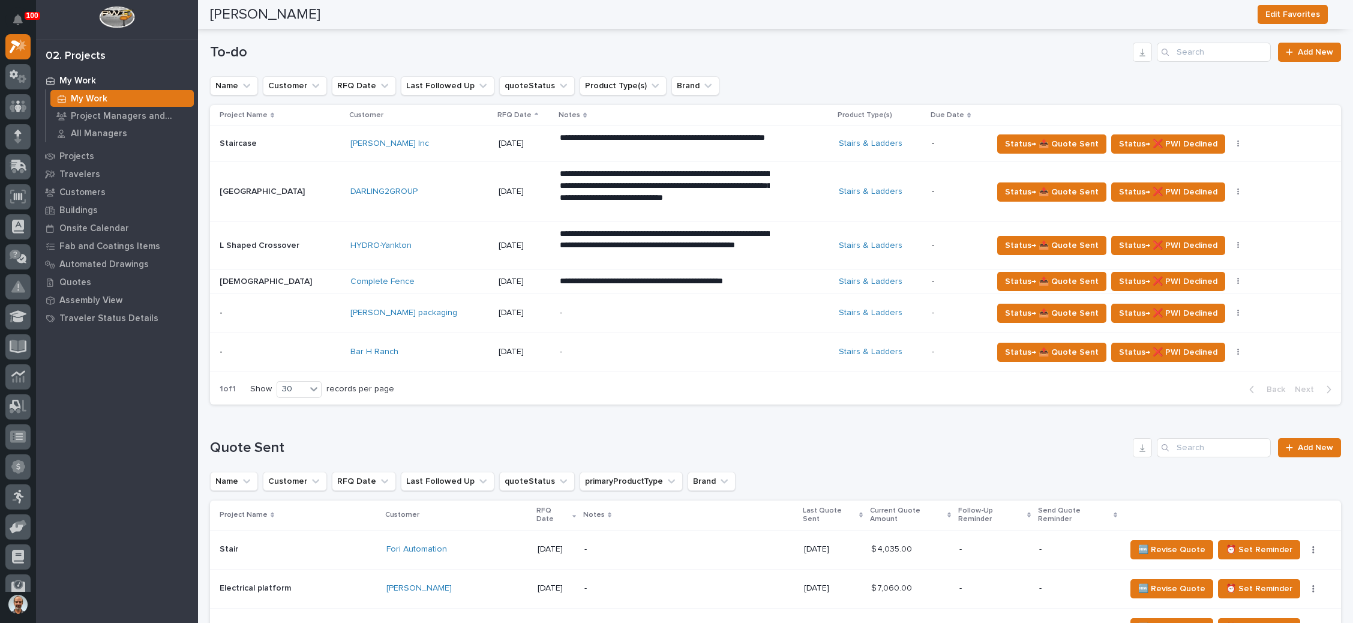
click at [749, 350] on div "-" at bounding box center [694, 352] width 269 height 37
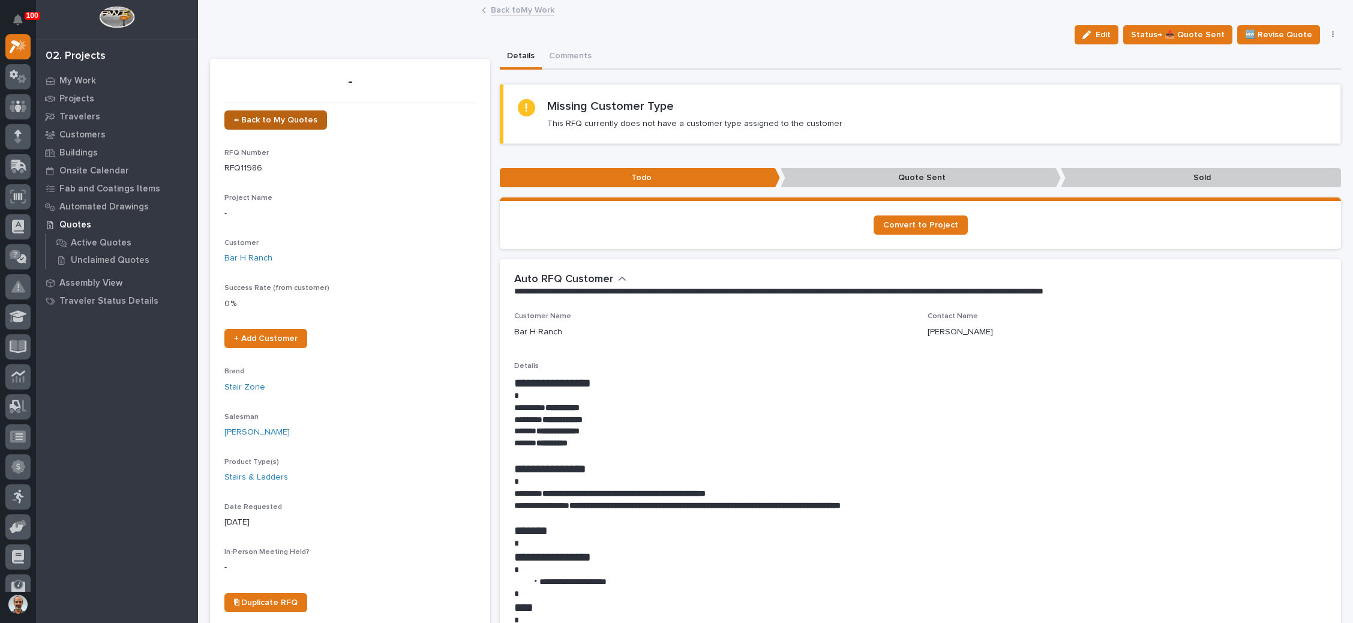
click at [277, 111] on link "← Back to My Quotes" at bounding box center [275, 119] width 103 height 19
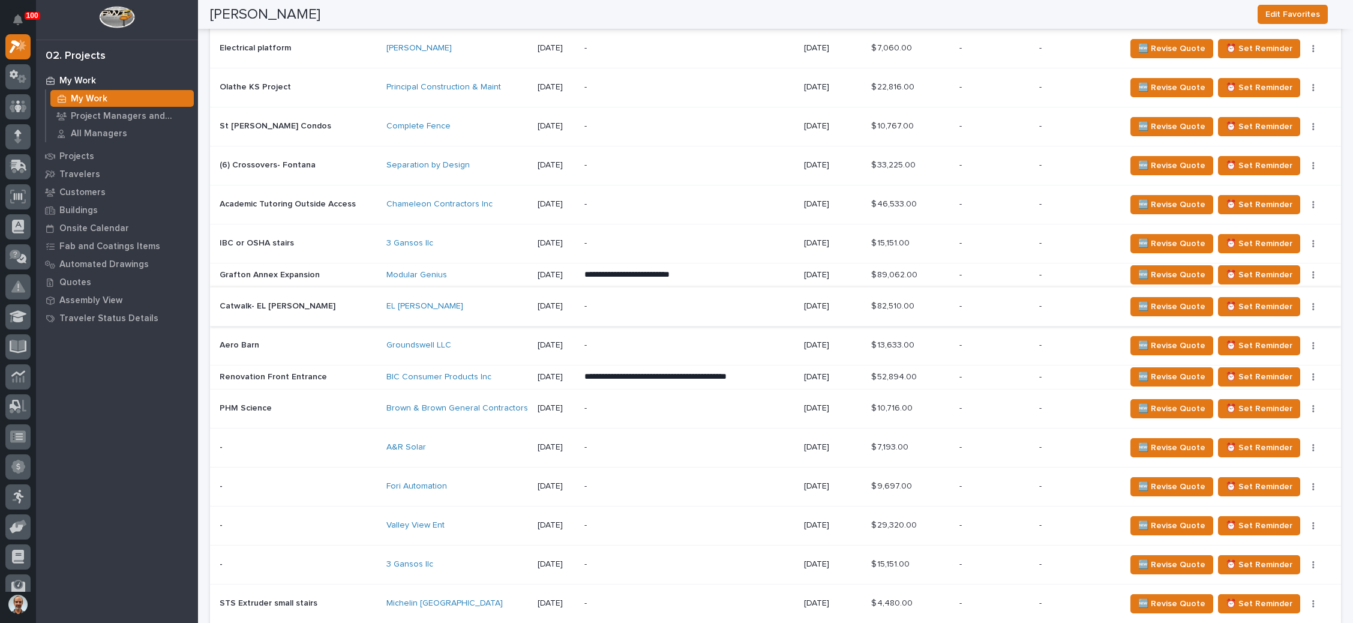
scroll to position [1170, 0]
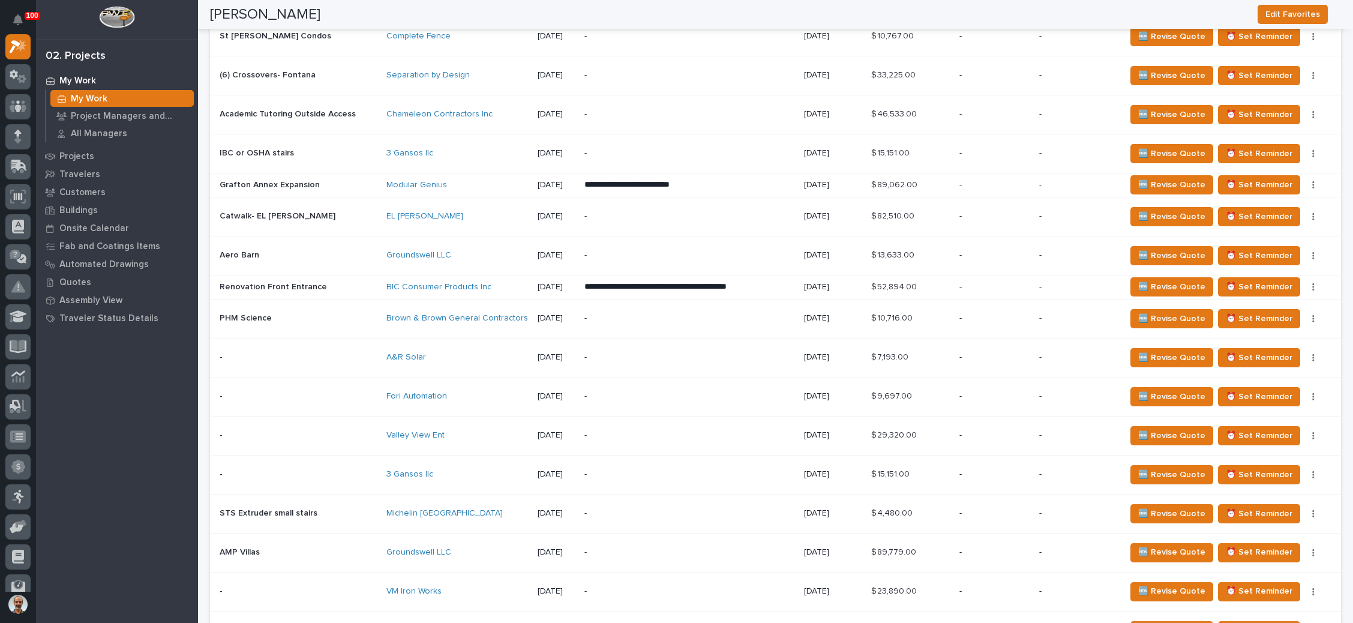
click at [653, 383] on div "-" at bounding box center [689, 396] width 210 height 27
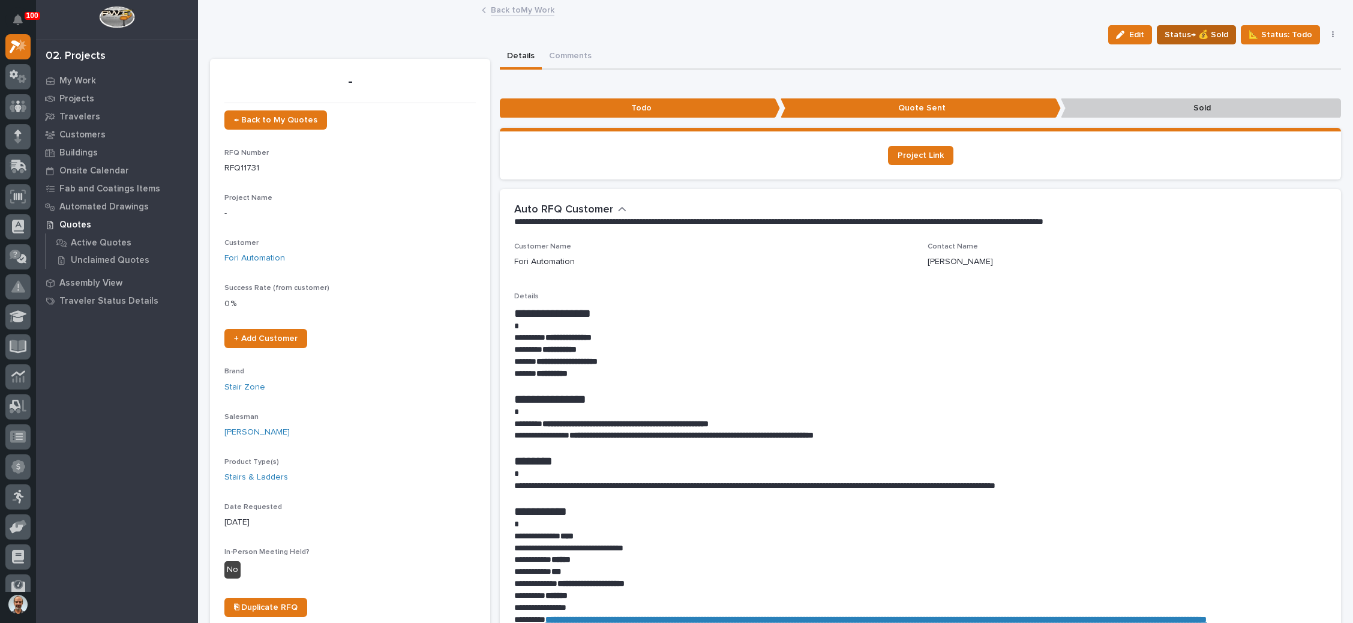
click at [1196, 25] on button "Status→ 💰 Sold" at bounding box center [1196, 34] width 79 height 19
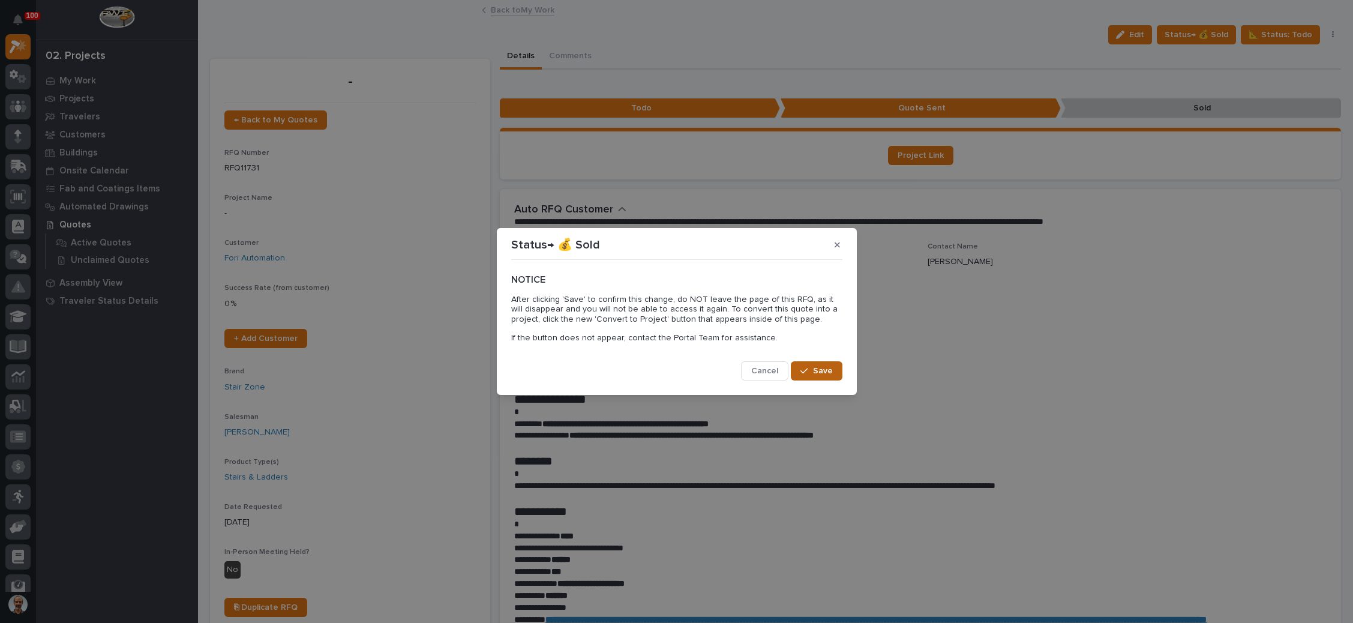
click at [814, 368] on span "Save" at bounding box center [823, 370] width 20 height 11
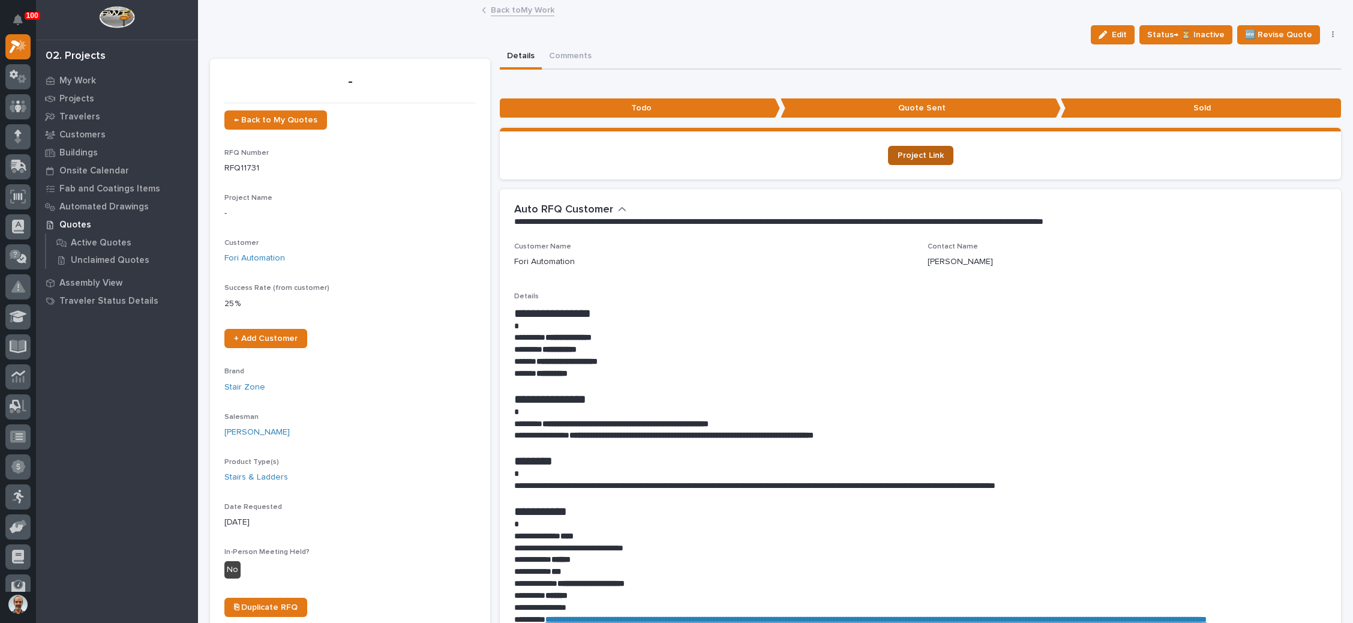
click at [919, 152] on span "Project Link" at bounding box center [921, 155] width 46 height 8
click at [265, 116] on span "← Back to My Quotes" at bounding box center [275, 120] width 83 height 8
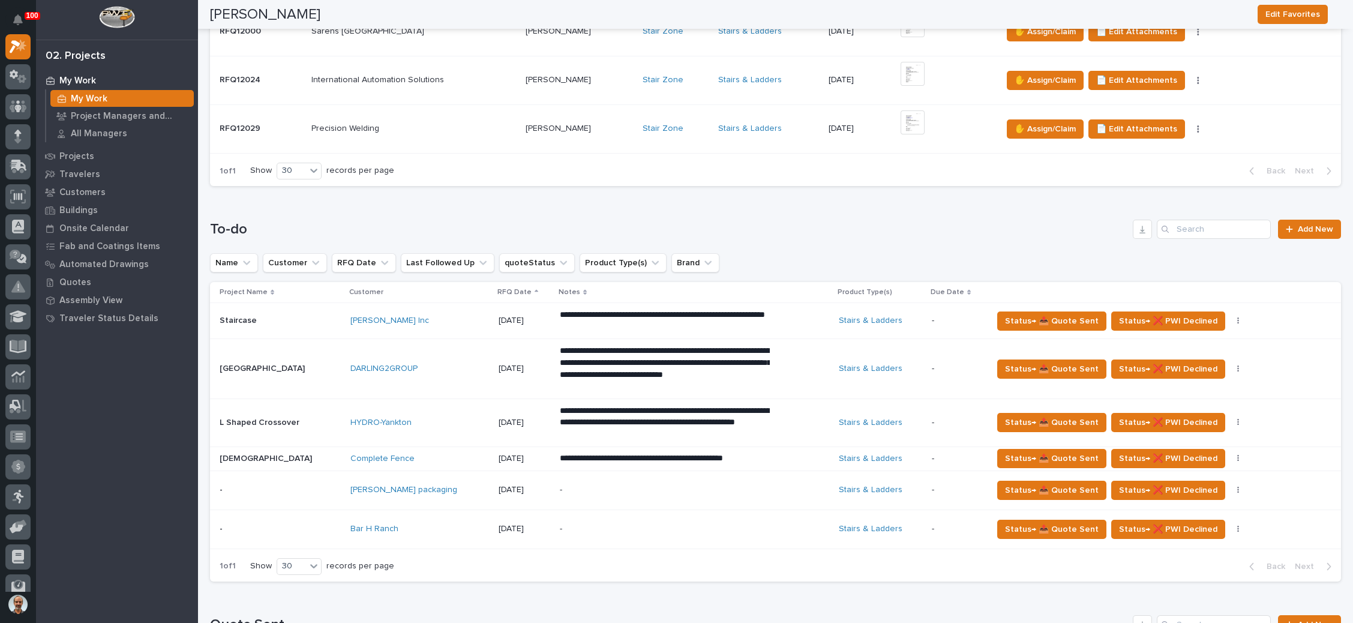
scroll to position [360, 0]
